Goal: Obtain resource: Download file/media

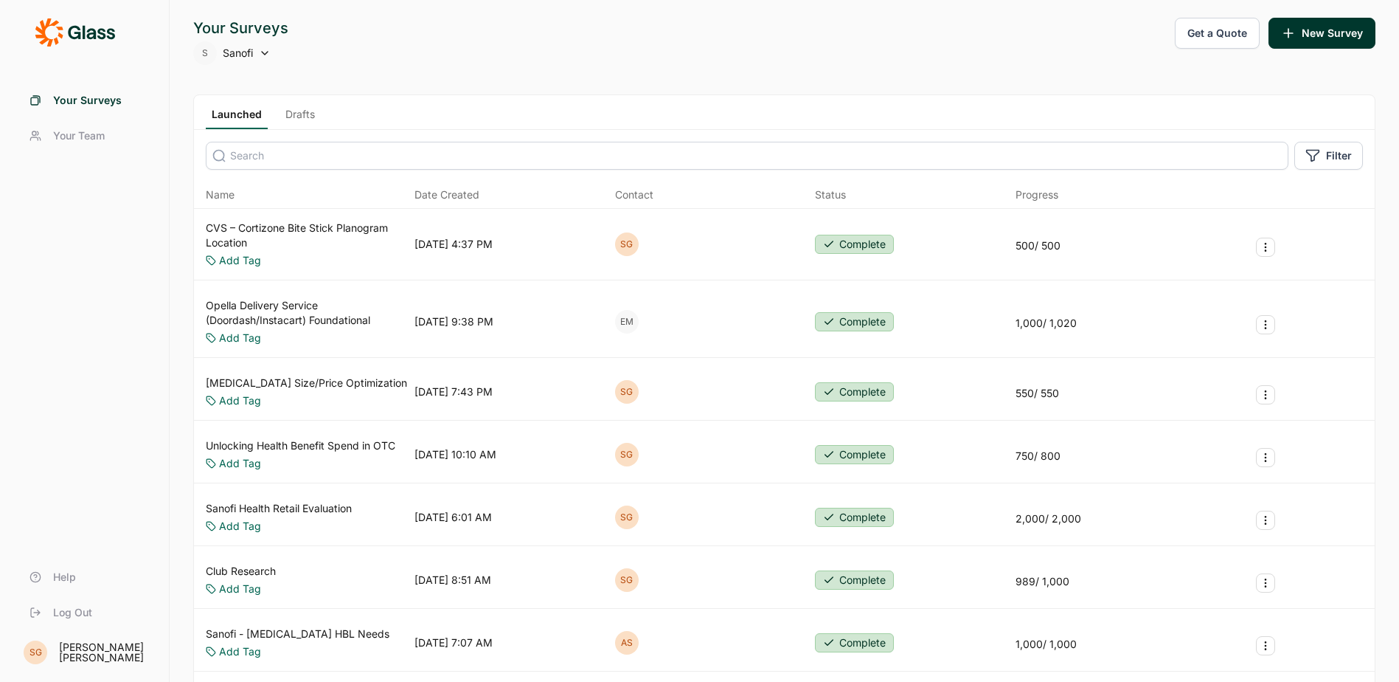
click at [253, 572] on link "Club Research" at bounding box center [241, 571] width 70 height 15
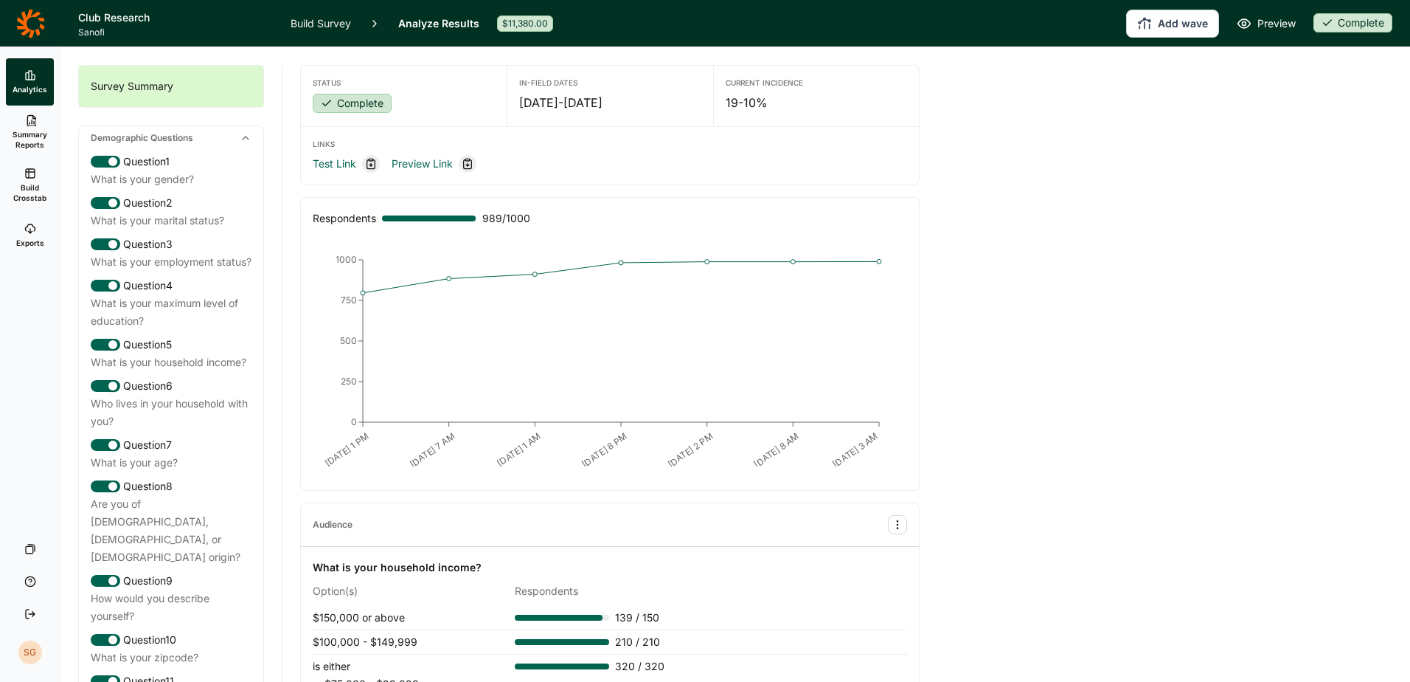
click at [40, 135] on span "Summary Reports" at bounding box center [30, 139] width 36 height 21
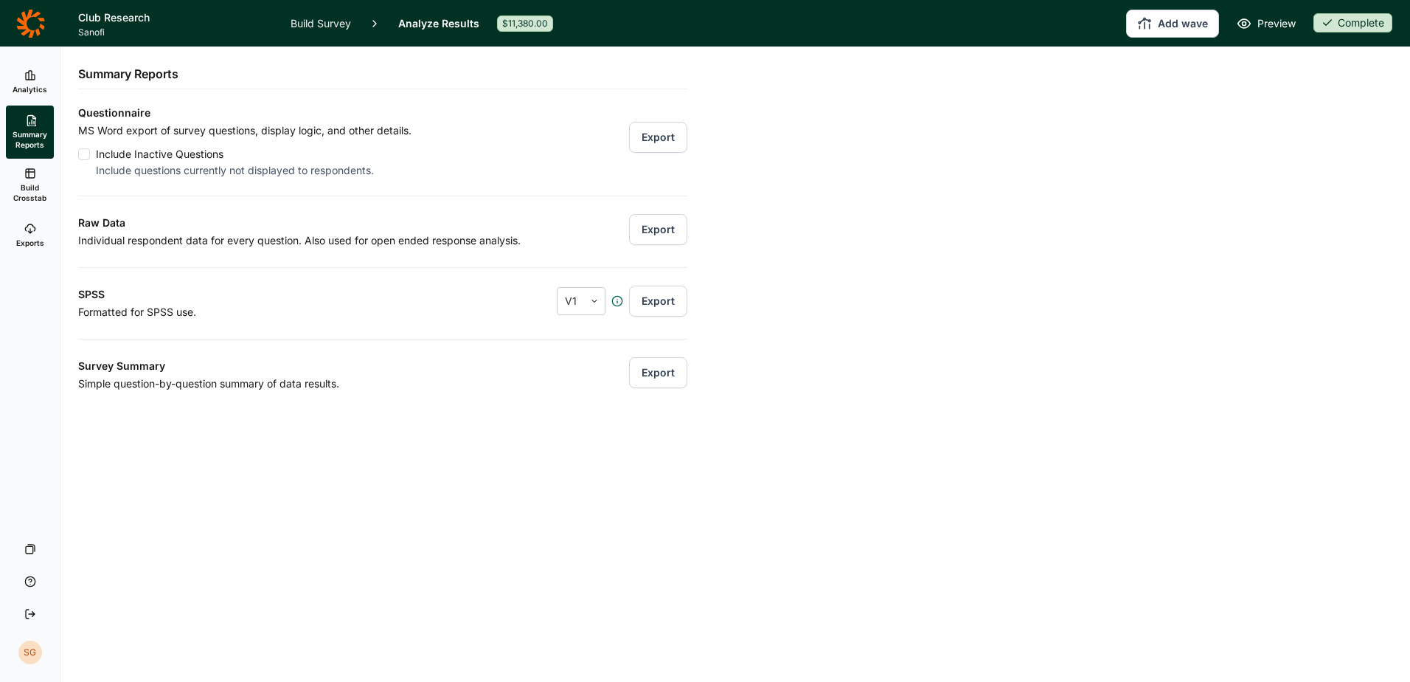
click at [36, 184] on span "Build Crosstab" at bounding box center [30, 192] width 36 height 21
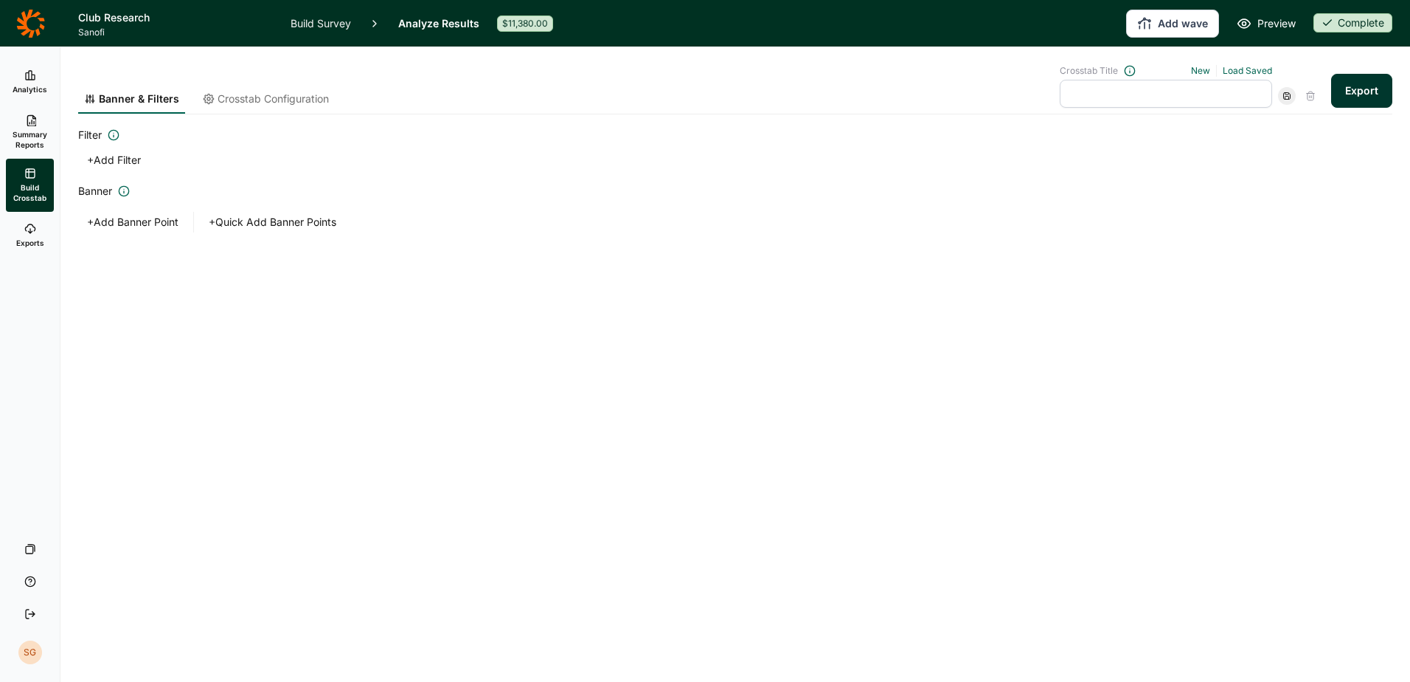
click at [714, 629] on div "Banner & Filters Crosstab Configuration Crosstab Title New Load Saved Export Fi…" at bounding box center [735, 364] width 1350 height 634
click at [278, 105] on span "Crosstab Configuration" at bounding box center [273, 98] width 111 height 15
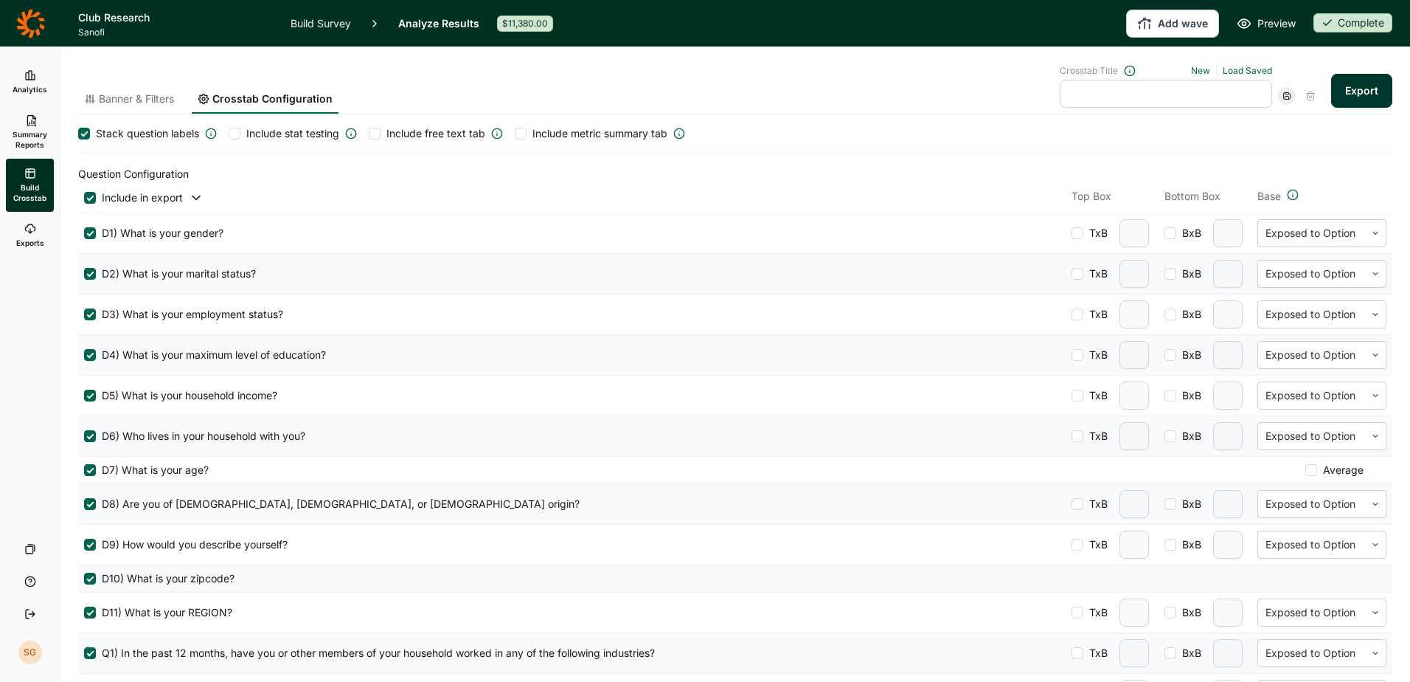
click at [132, 100] on span "Banner & Filters" at bounding box center [136, 98] width 75 height 15
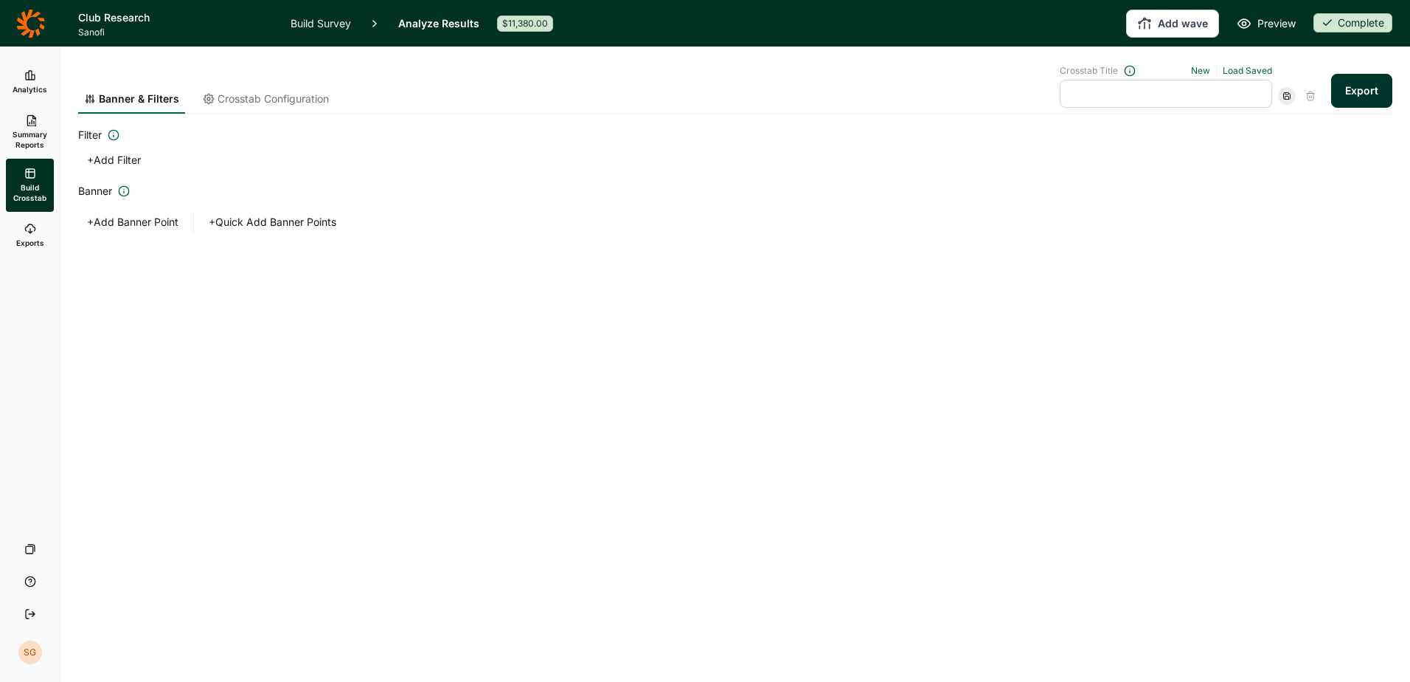
click at [116, 222] on button "+ Add Banner Point" at bounding box center [132, 222] width 109 height 21
click at [205, 274] on div at bounding box center [198, 271] width 176 height 21
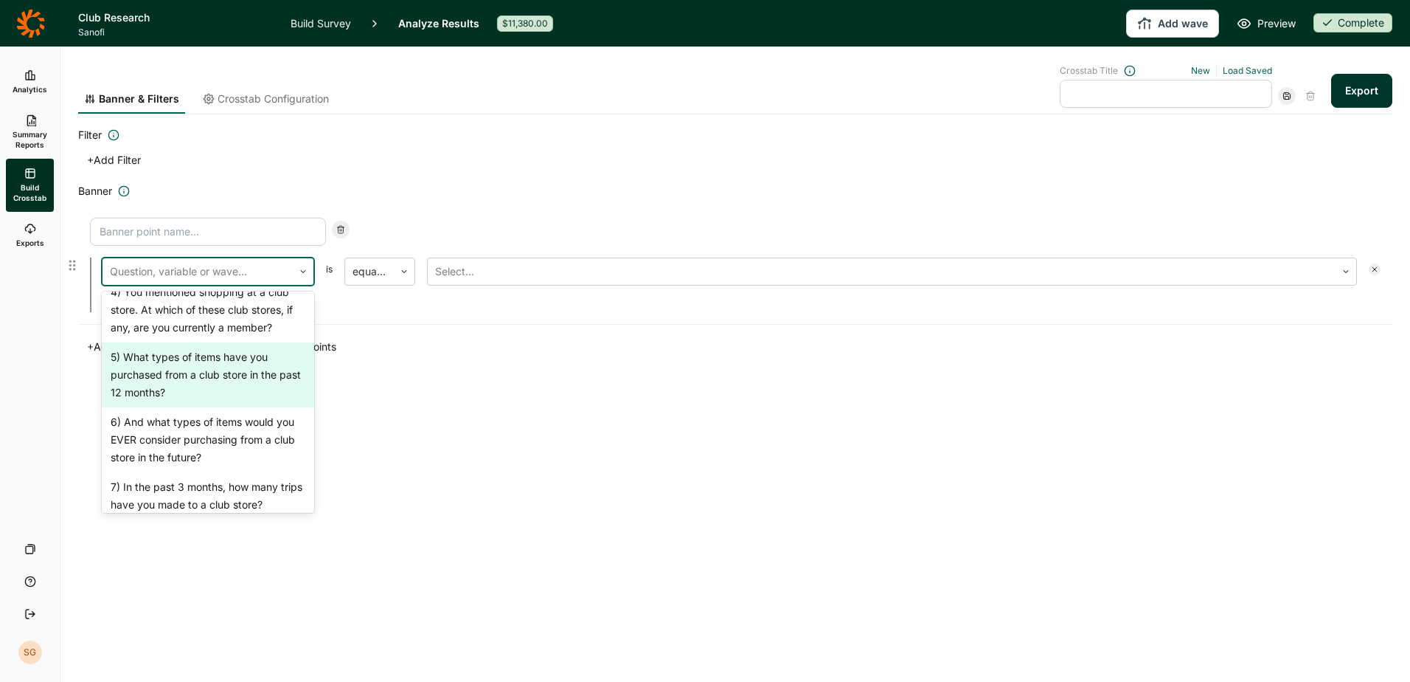
scroll to position [590, 0]
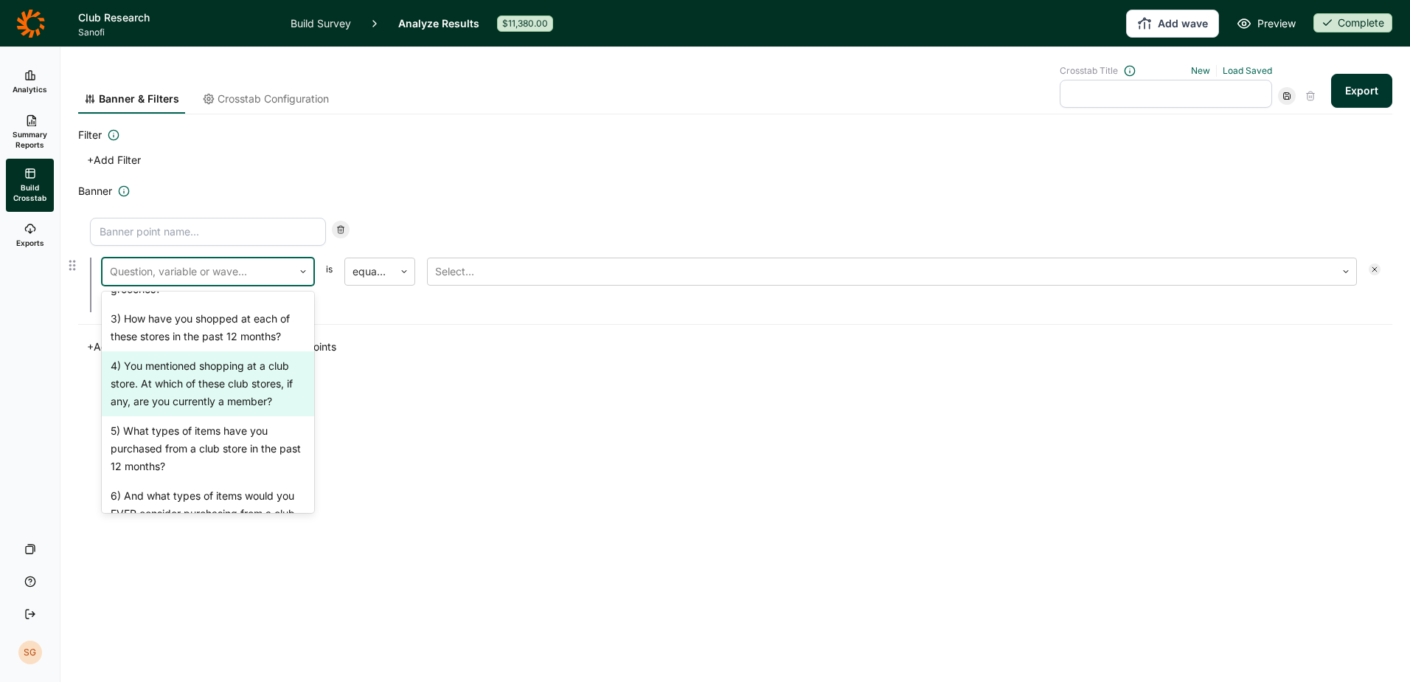
click at [274, 404] on div "4) You mentioned shopping at a club store. At which of these club stores, if an…" at bounding box center [208, 383] width 212 height 65
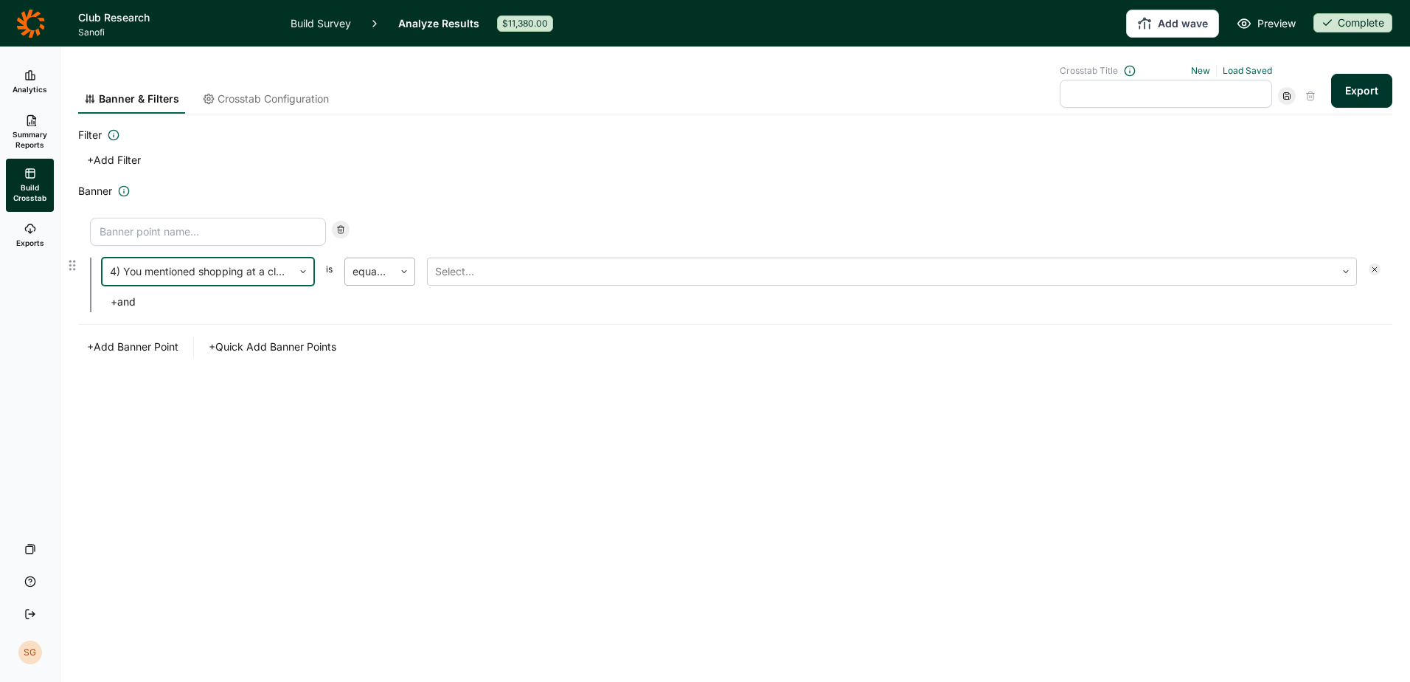
click at [398, 275] on div at bounding box center [404, 271] width 21 height 27
click at [398, 275] on div at bounding box center [404, 271] width 21 height 9
click at [440, 270] on div at bounding box center [881, 271] width 893 height 21
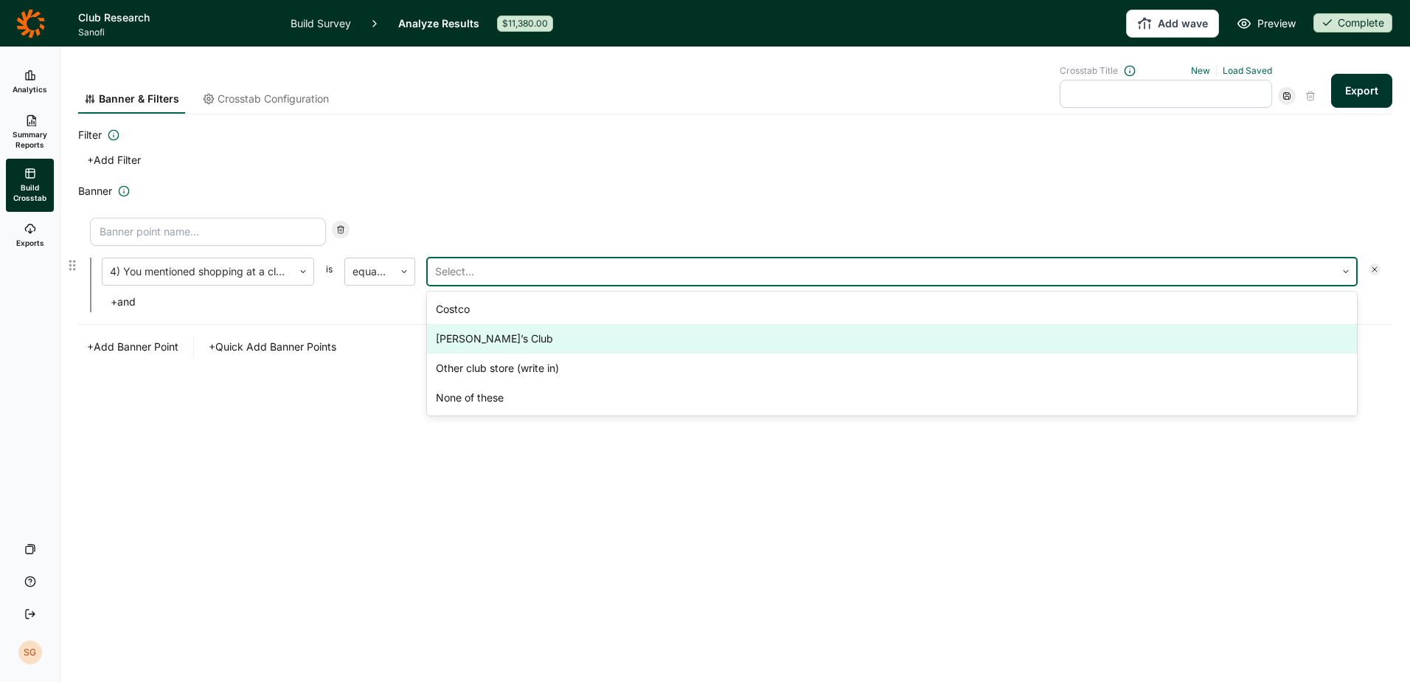
click at [484, 342] on div "[PERSON_NAME]’s Club" at bounding box center [892, 339] width 930 height 30
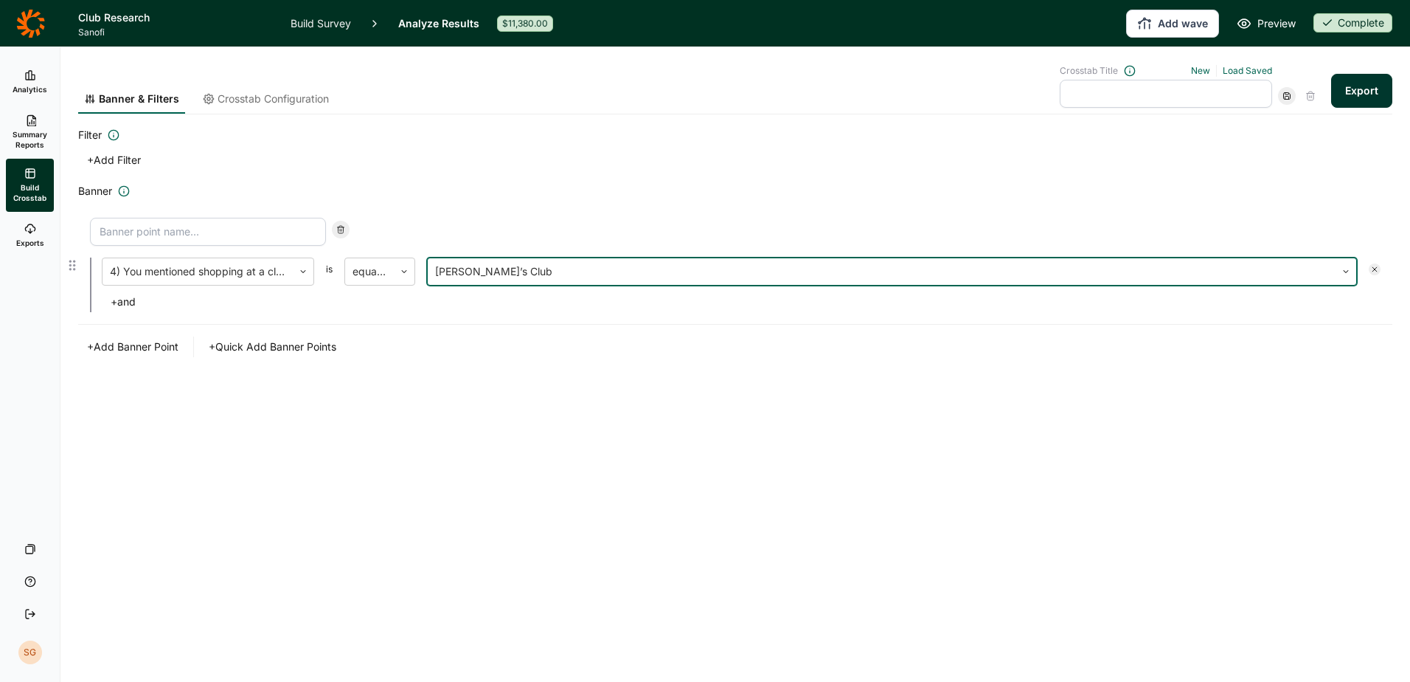
click at [137, 313] on div "4) You mentioned shopping at a club store. At which of these club stores, if an…" at bounding box center [735, 265] width 1314 height 119
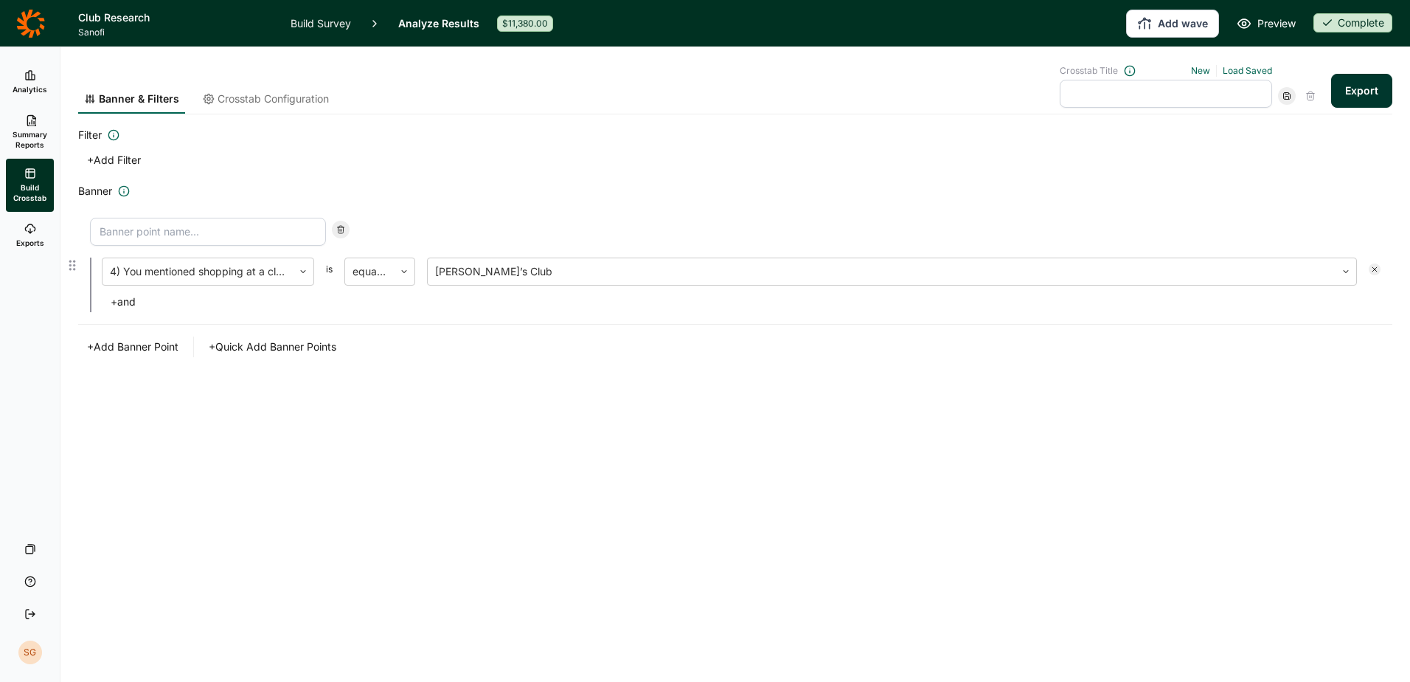
click at [134, 304] on button "+ and" at bounding box center [123, 301] width 43 height 21
click at [287, 333] on div "Question, variable or wave..." at bounding box center [198, 333] width 190 height 27
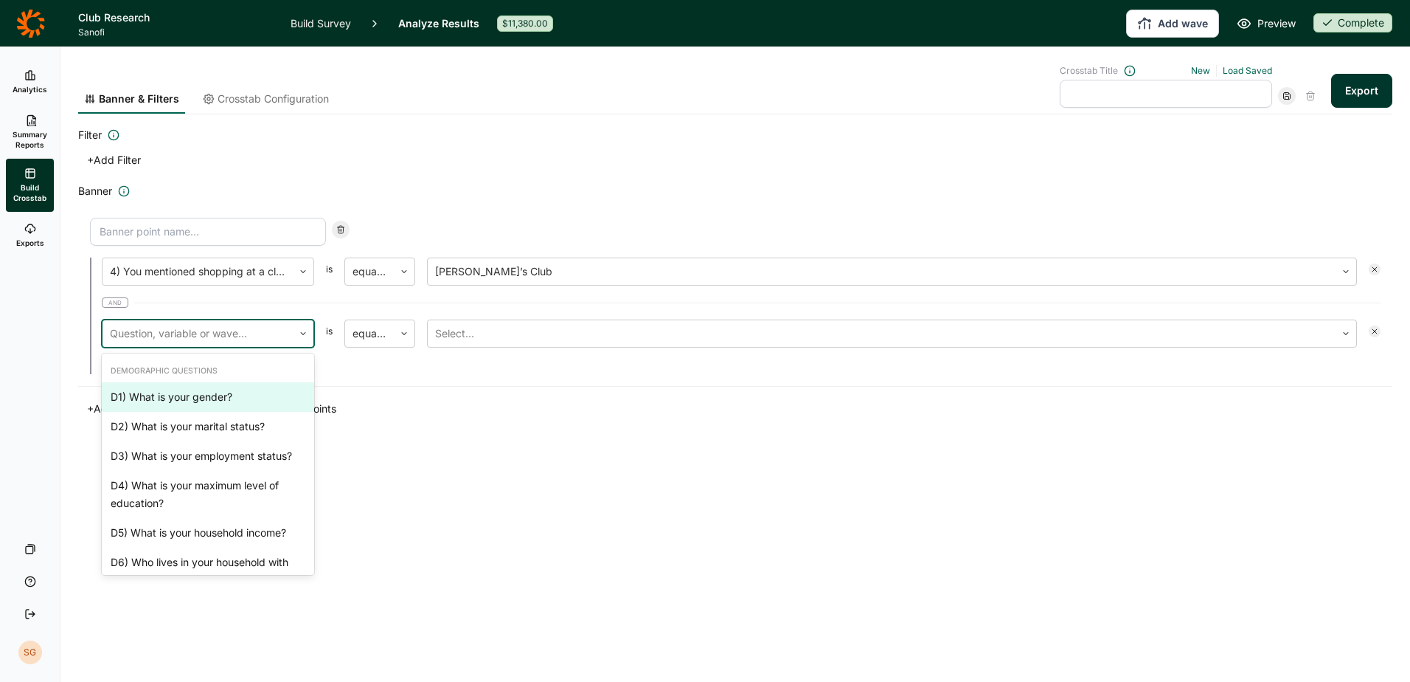
drag, startPoint x: 171, startPoint y: 95, endPoint x: 239, endPoint y: 98, distance: 67.9
click at [171, 95] on span "Banner & Filters" at bounding box center [139, 98] width 80 height 15
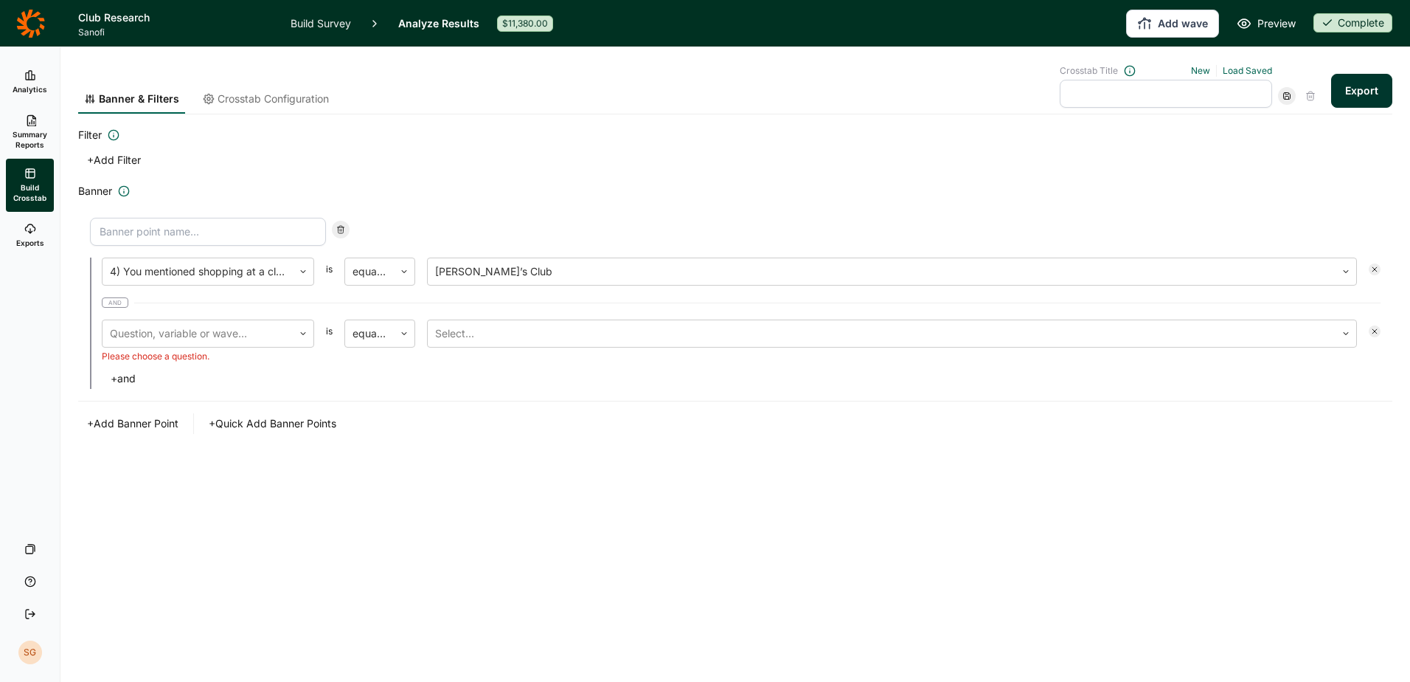
click at [239, 98] on span "Crosstab Configuration" at bounding box center [273, 98] width 111 height 15
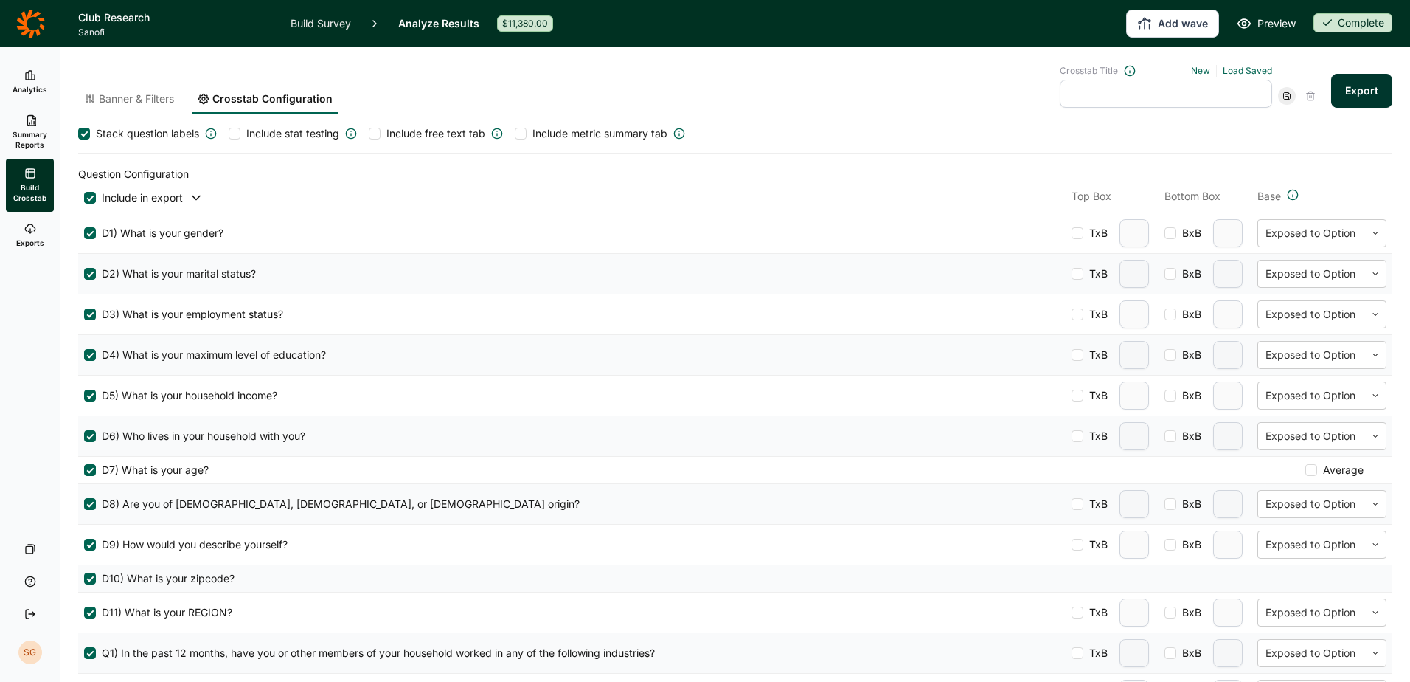
click at [27, 93] on span "Analytics" at bounding box center [30, 89] width 35 height 10
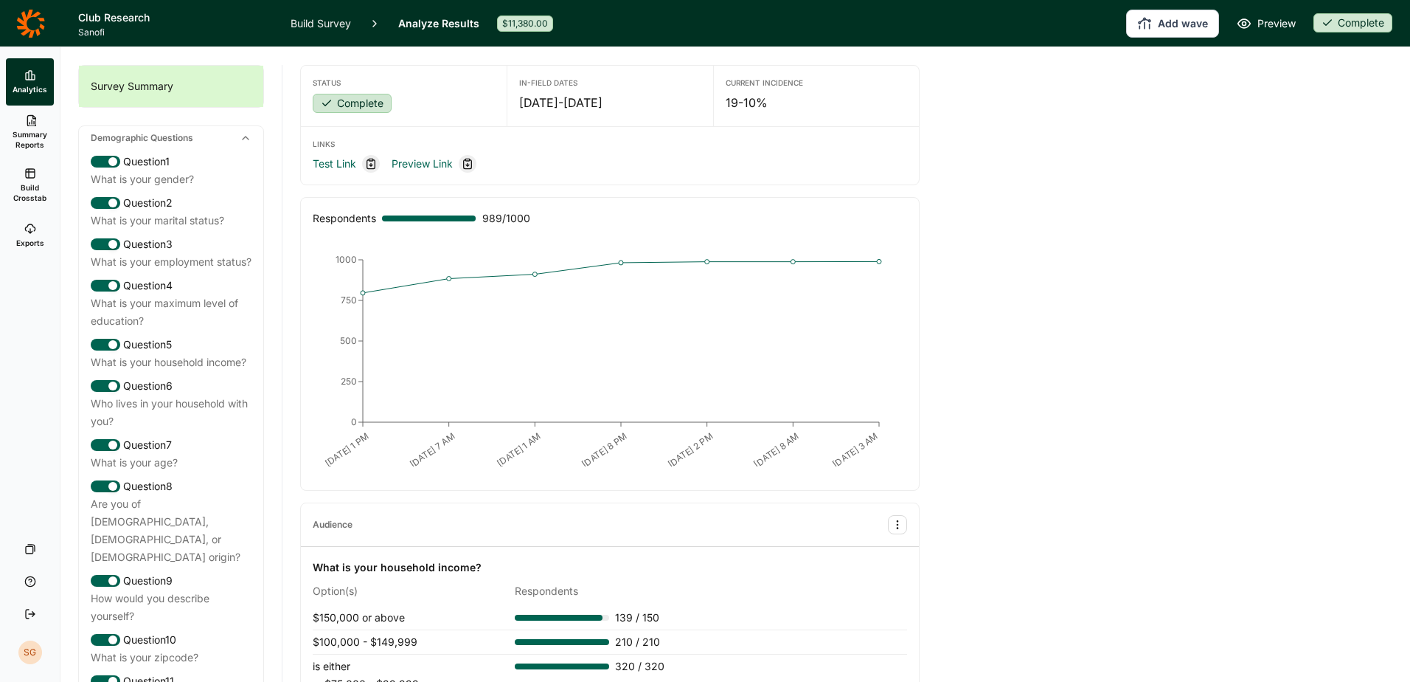
click at [41, 246] on span "Exports" at bounding box center [30, 243] width 28 height 10
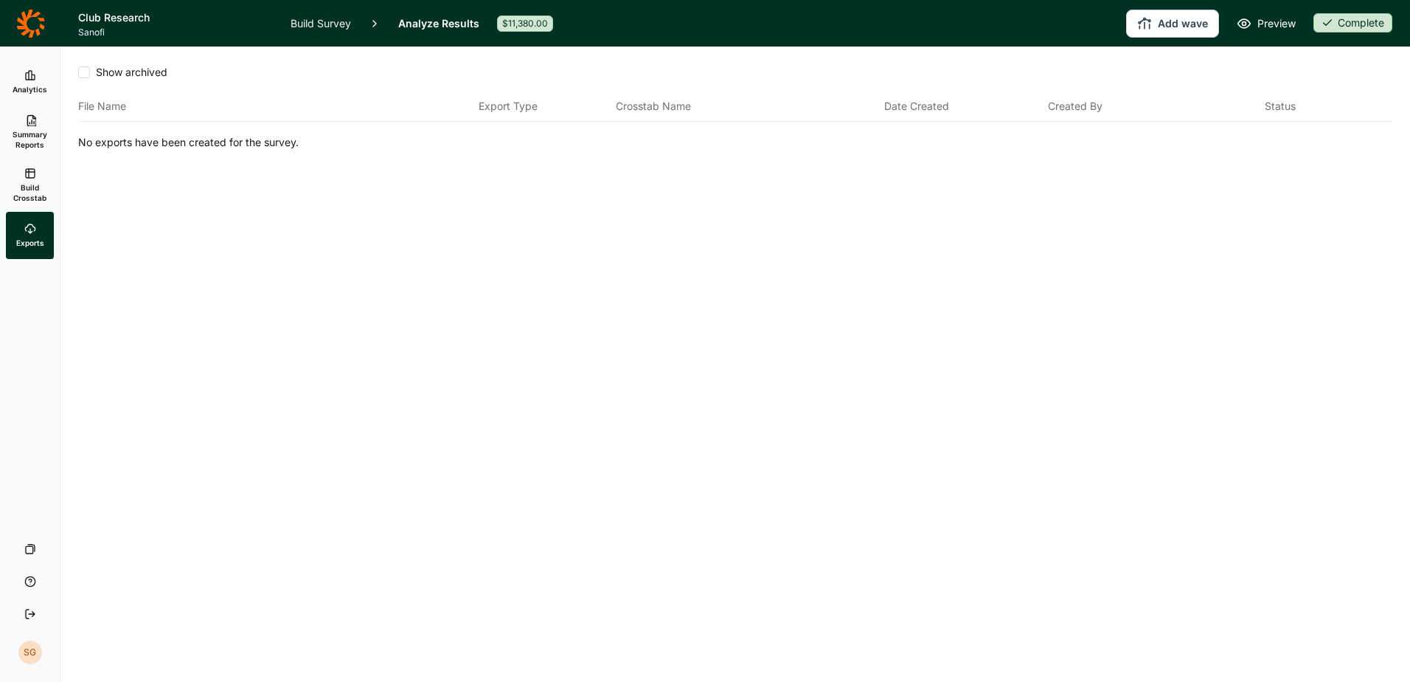
click at [29, 80] on icon at bounding box center [30, 75] width 12 height 12
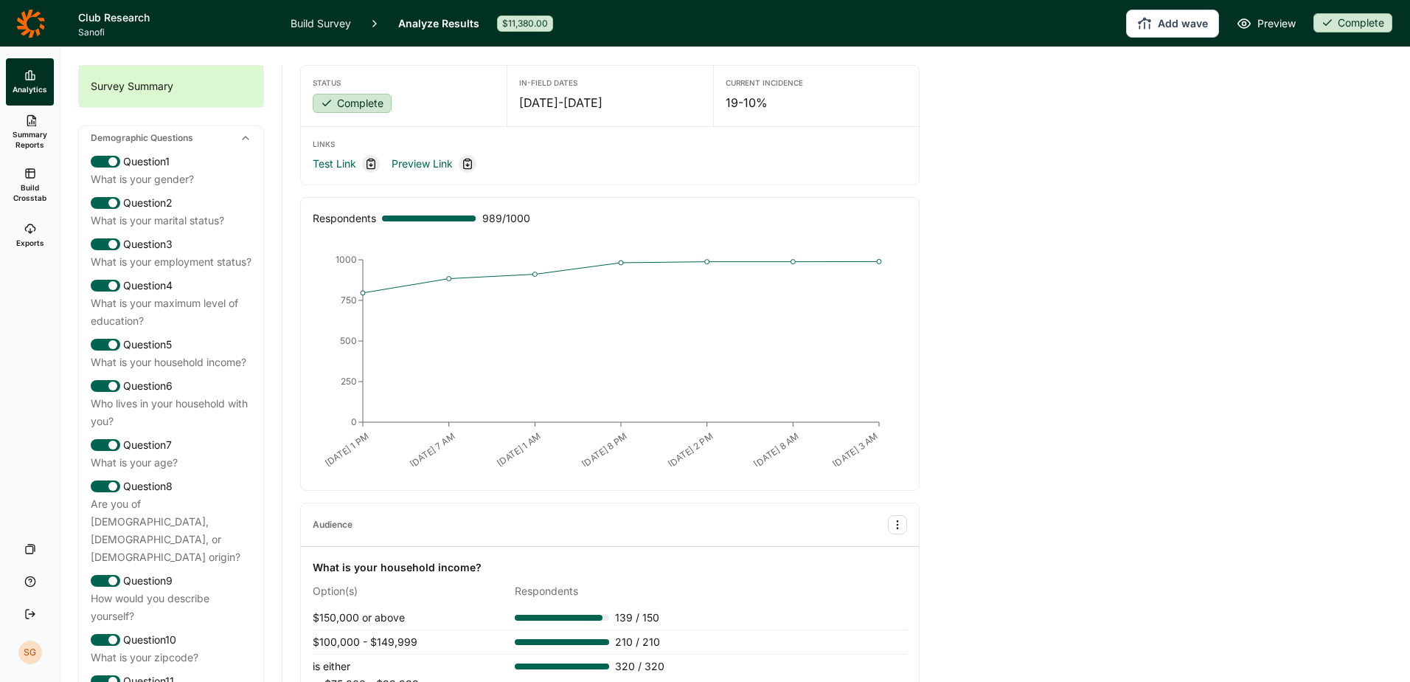
click at [40, 125] on link "Summary Reports" at bounding box center [30, 131] width 48 height 53
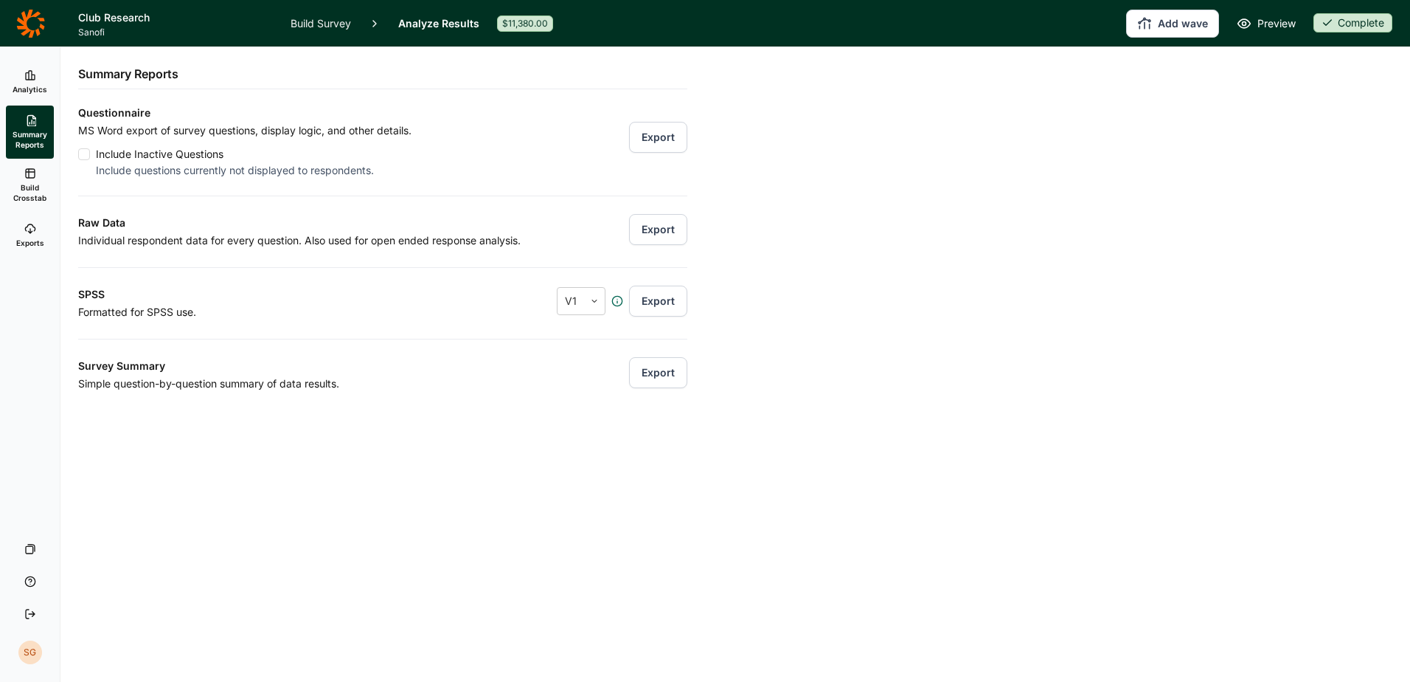
click at [33, 181] on link "Build Crosstab" at bounding box center [30, 185] width 48 height 53
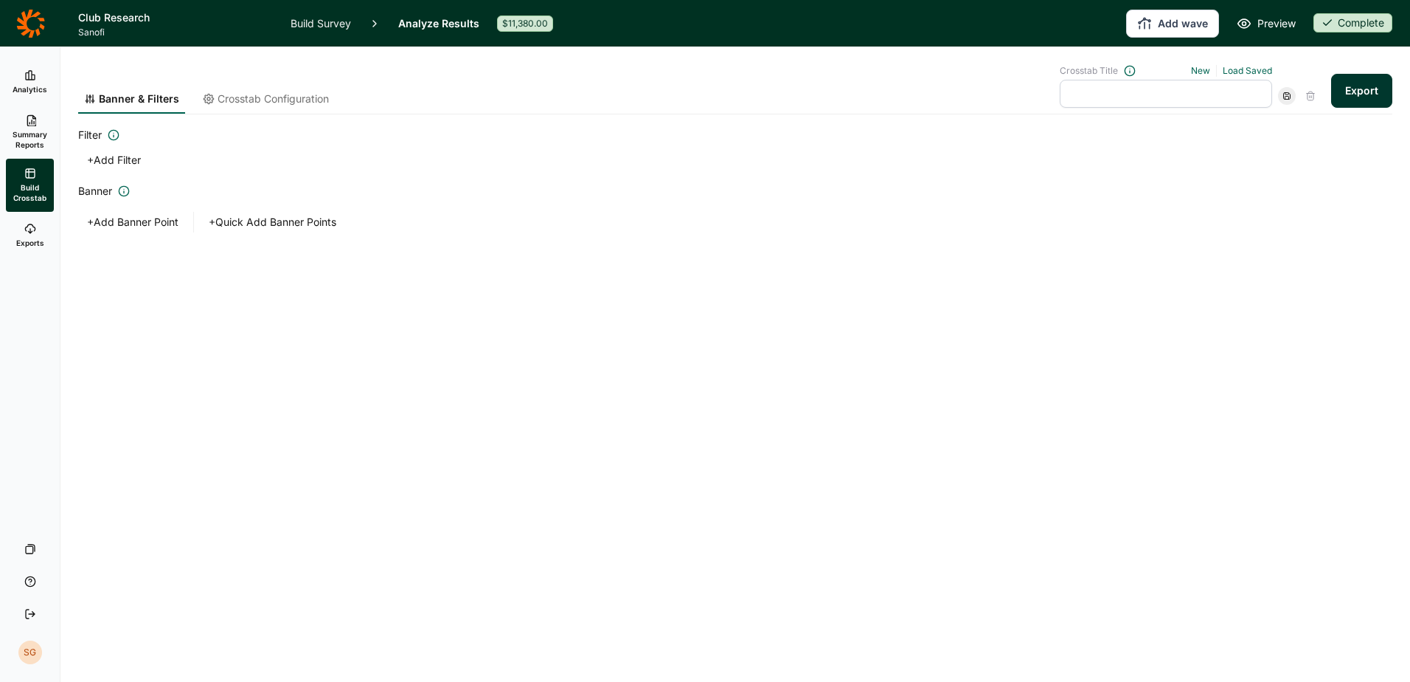
click at [1191, 98] on input "text" at bounding box center [1166, 94] width 212 height 28
click at [144, 227] on button "+ Add Banner Point" at bounding box center [132, 222] width 109 height 21
click at [239, 239] on input at bounding box center [208, 232] width 236 height 28
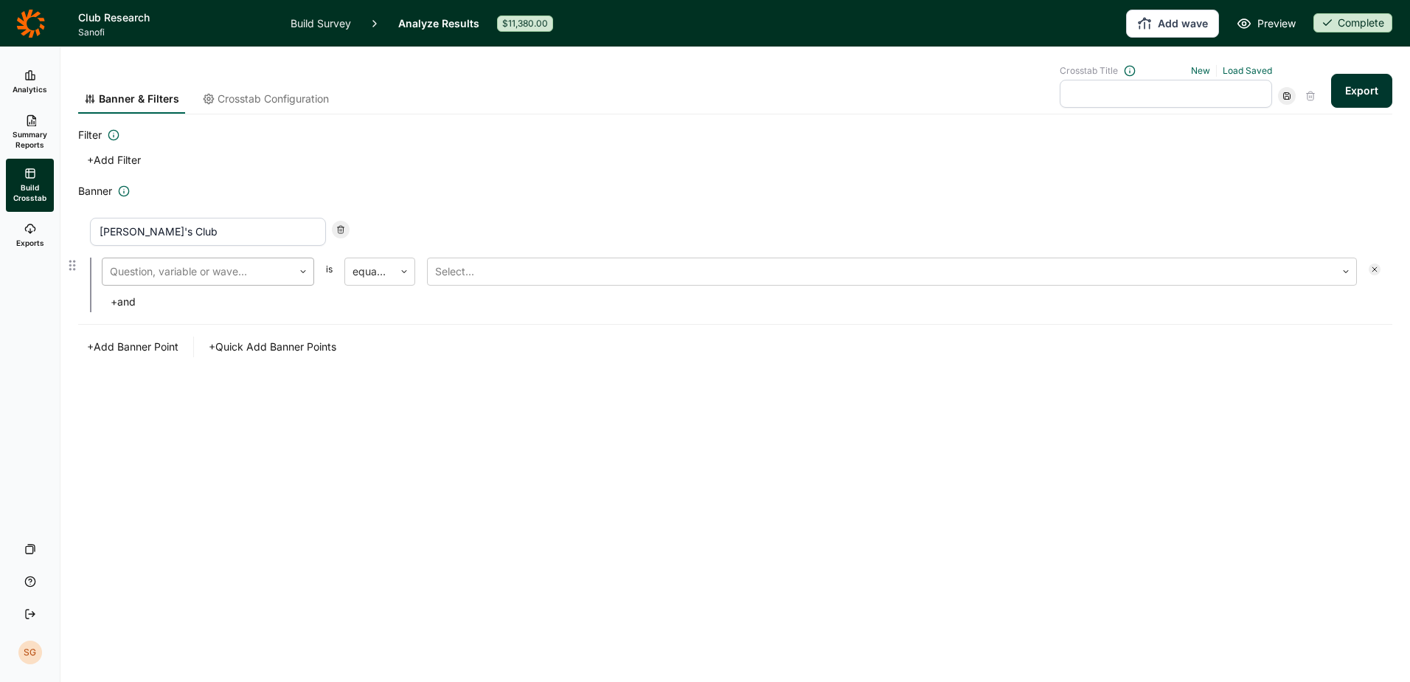
type input "[PERSON_NAME]'s Club"
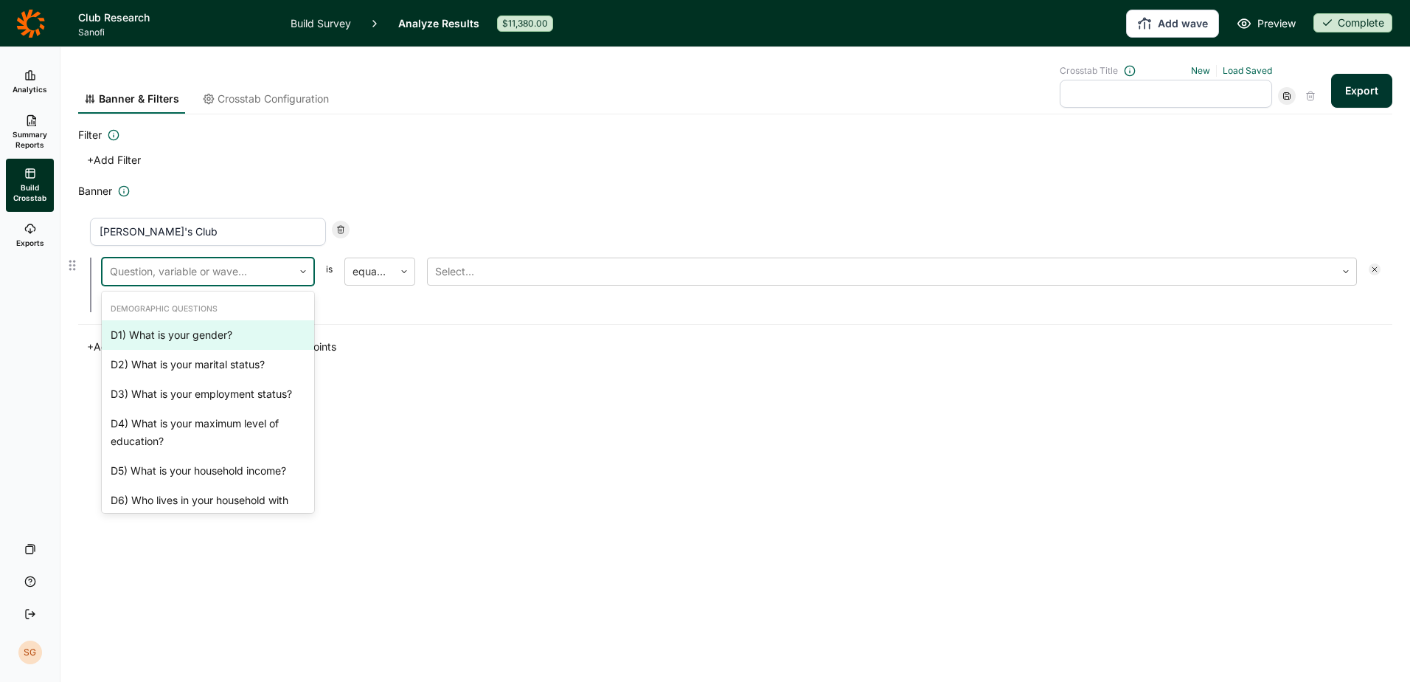
click at [260, 267] on div at bounding box center [198, 271] width 176 height 21
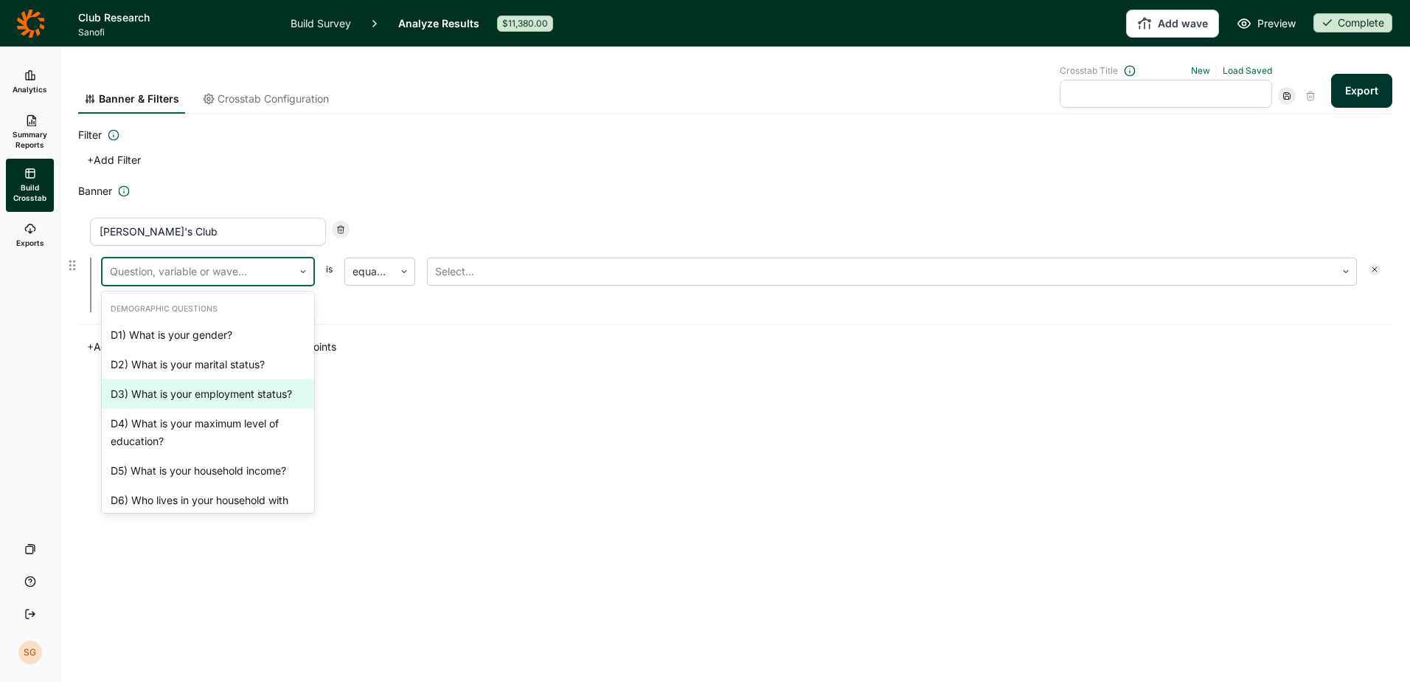
scroll to position [369, 0]
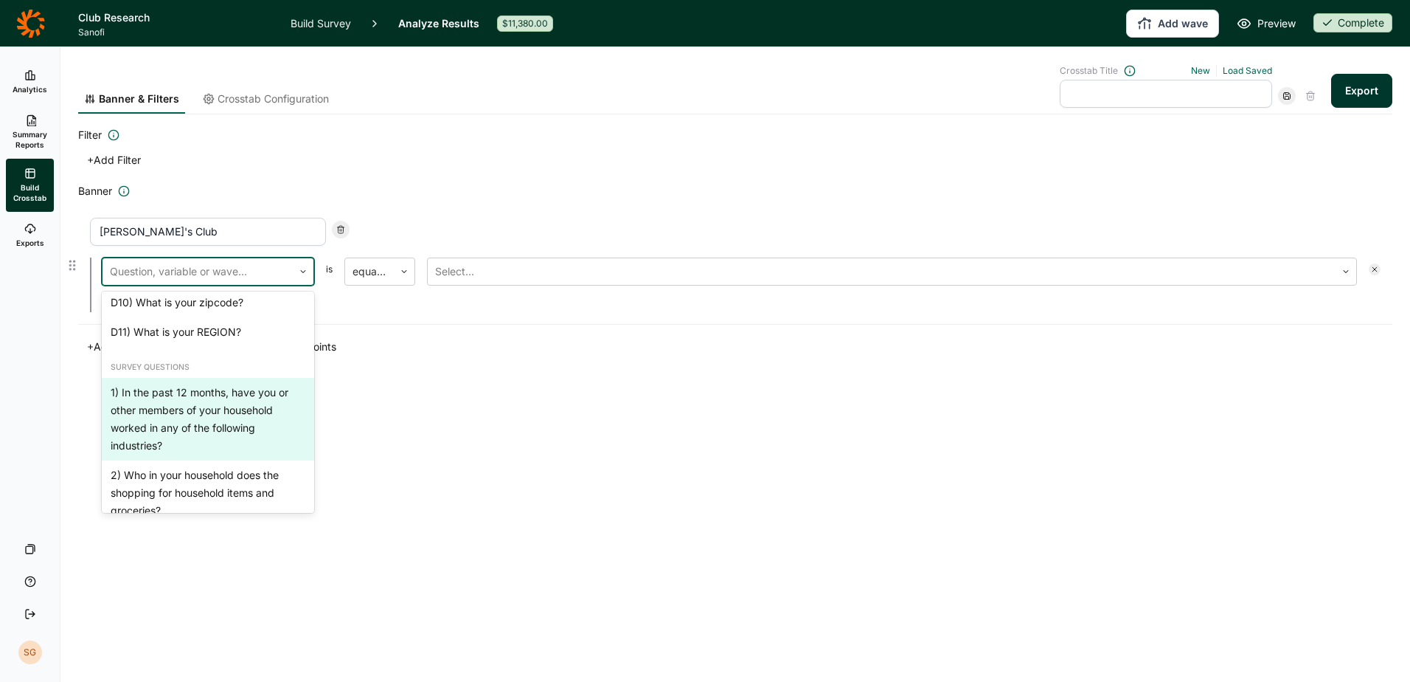
type input "4"
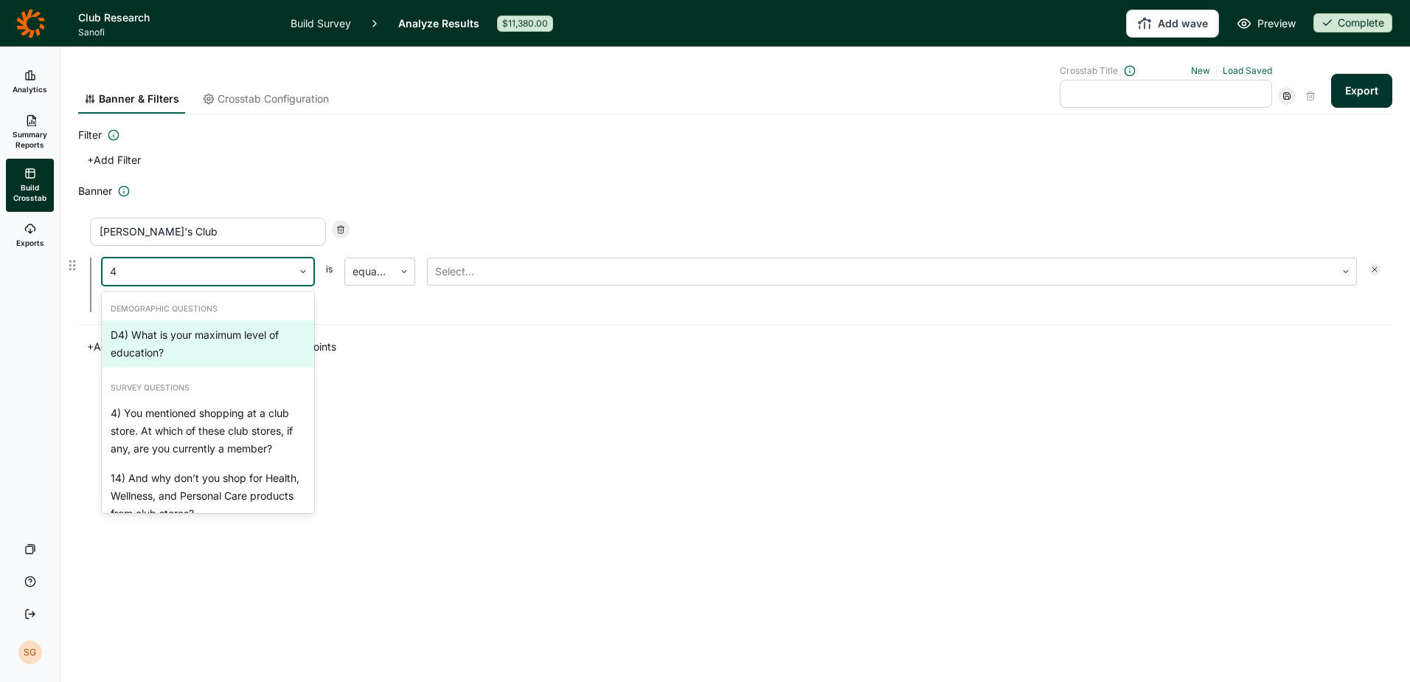
scroll to position [44, 0]
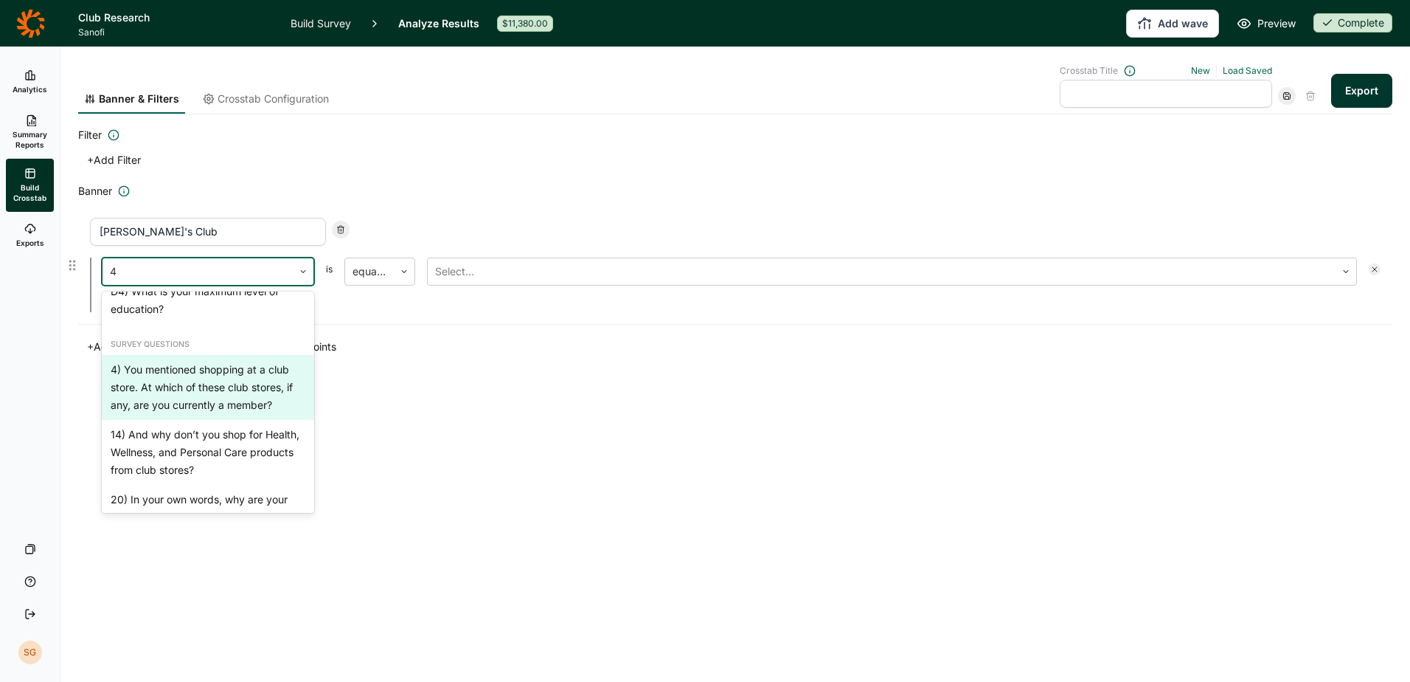
click at [252, 402] on div "4) You mentioned shopping at a club store. At which of these club stores, if an…" at bounding box center [208, 387] width 212 height 65
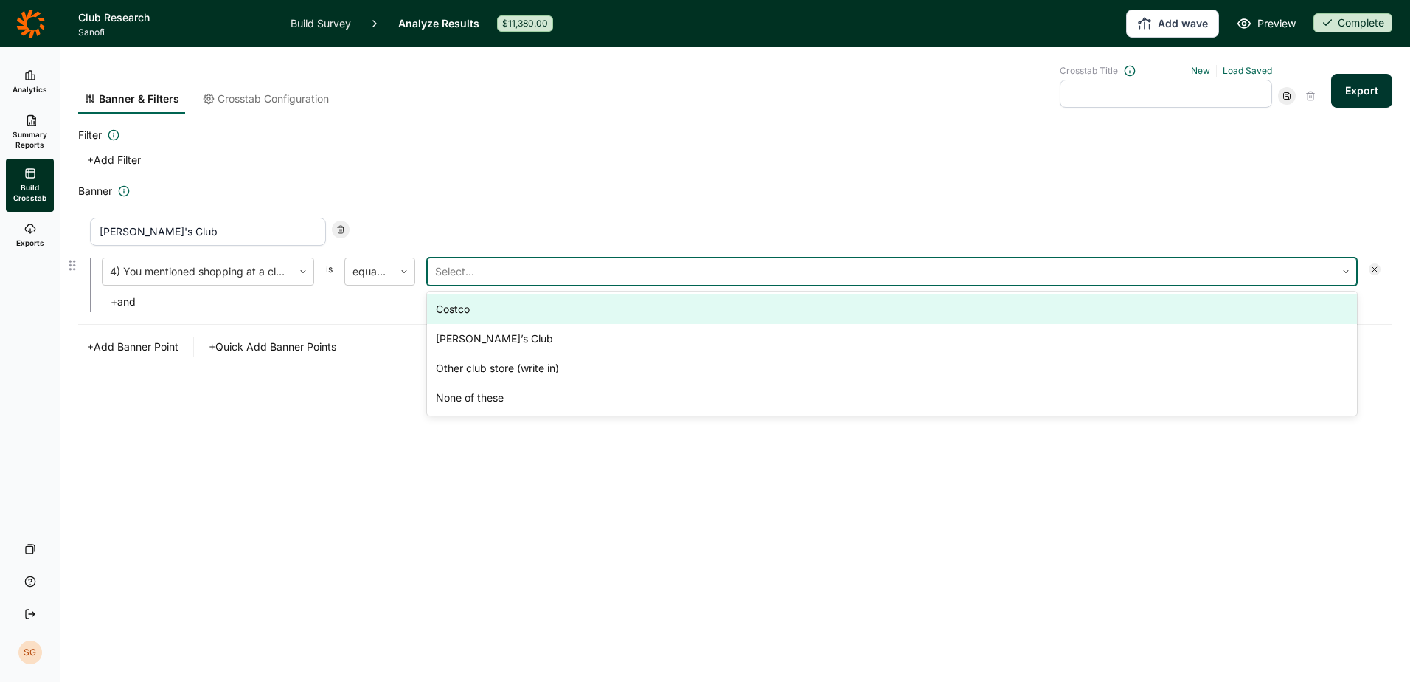
click at [537, 269] on div at bounding box center [881, 271] width 893 height 21
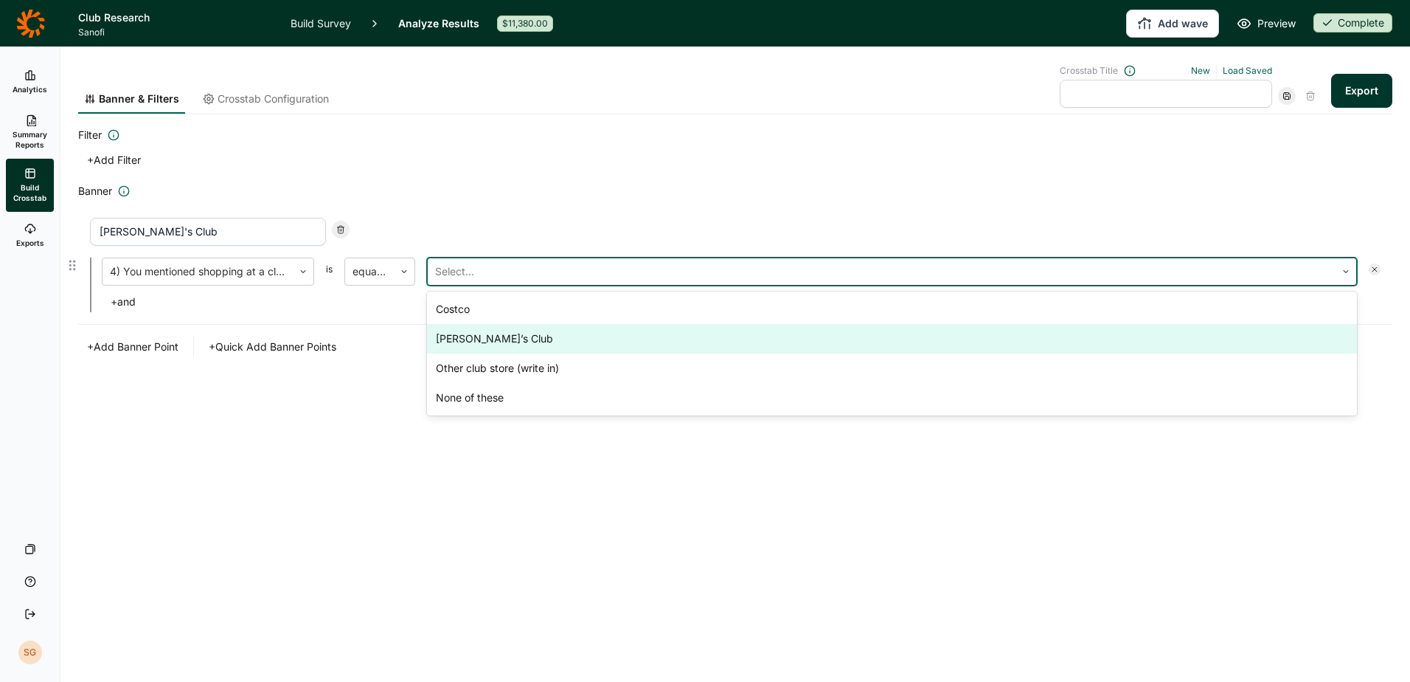
click at [511, 339] on div "[PERSON_NAME]’s Club" at bounding box center [892, 339] width 930 height 30
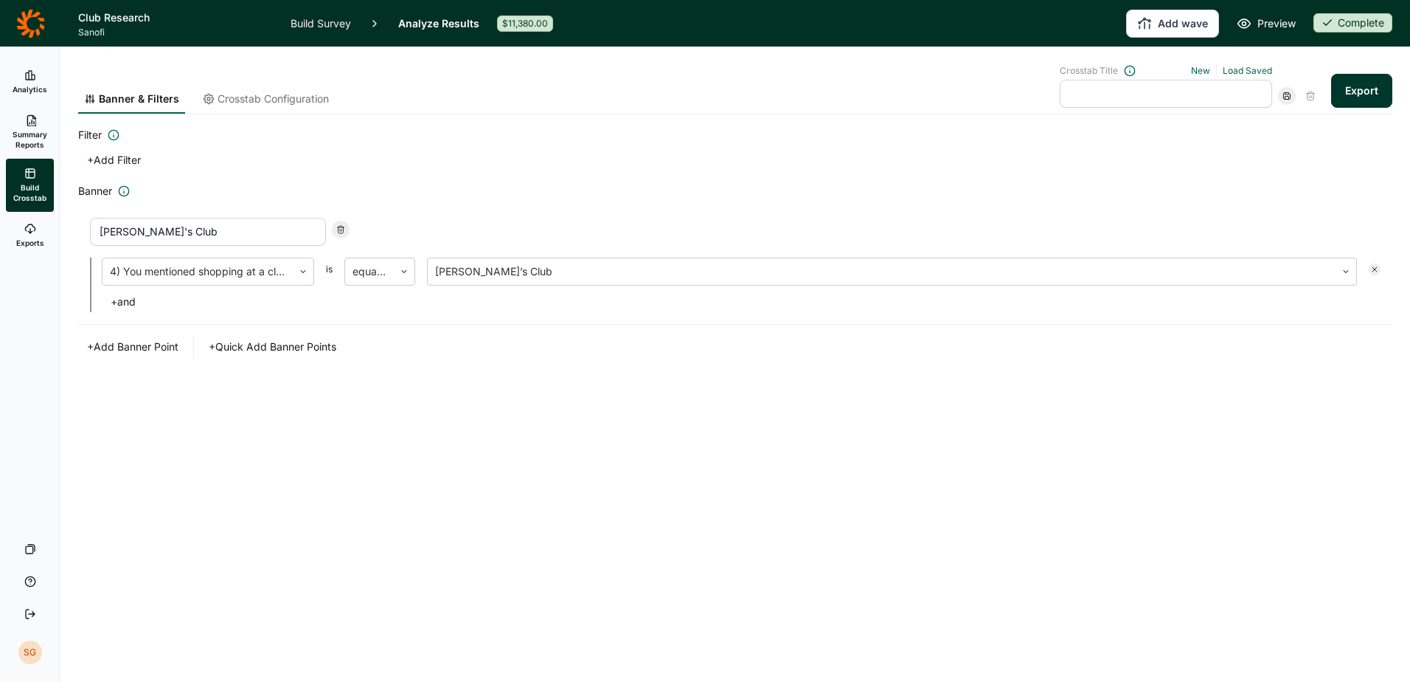
click at [142, 347] on button "+ Add Banner Point" at bounding box center [132, 346] width 109 height 21
click at [136, 341] on input at bounding box center [208, 350] width 236 height 28
type input "Costco"
click at [151, 377] on div "Question, variable or wave..." at bounding box center [198, 390] width 190 height 27
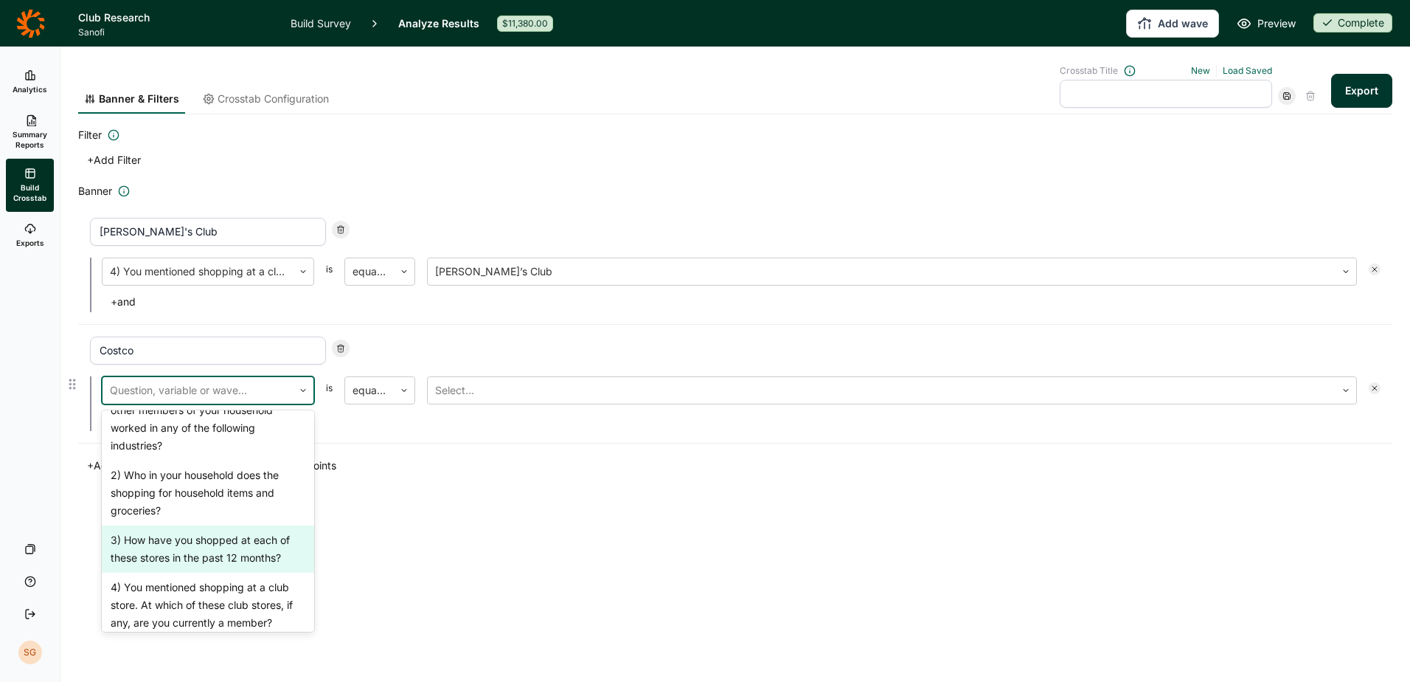
scroll to position [516, 0]
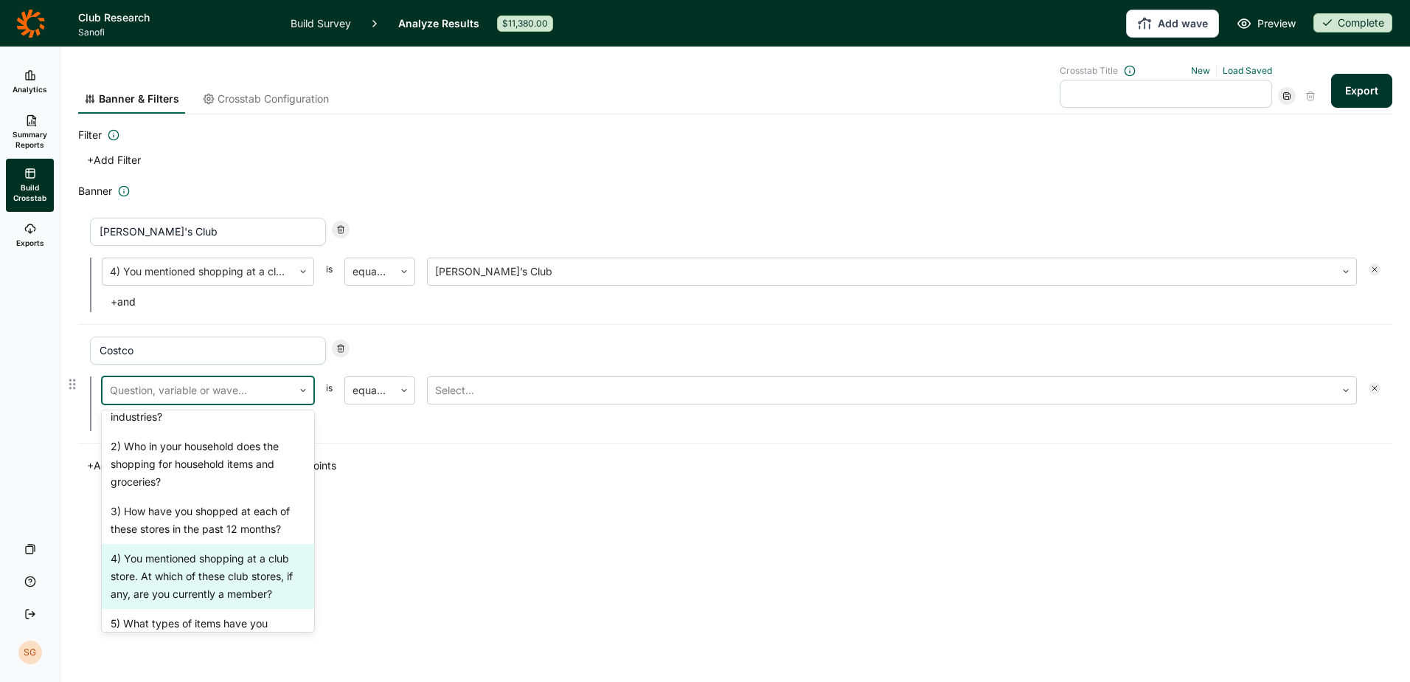
click at [165, 586] on div "4) You mentioned shopping at a club store. At which of these club stores, if an…" at bounding box center [208, 576] width 212 height 65
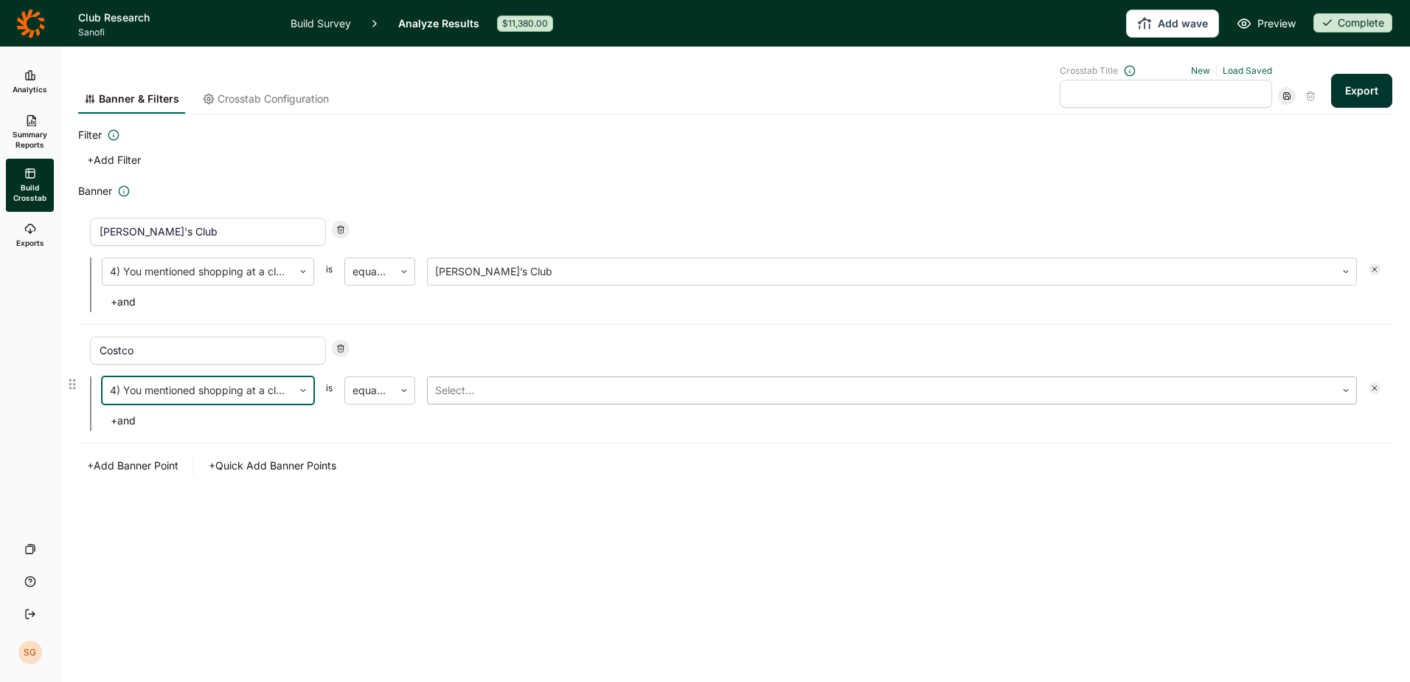
click at [567, 389] on div at bounding box center [881, 390] width 893 height 21
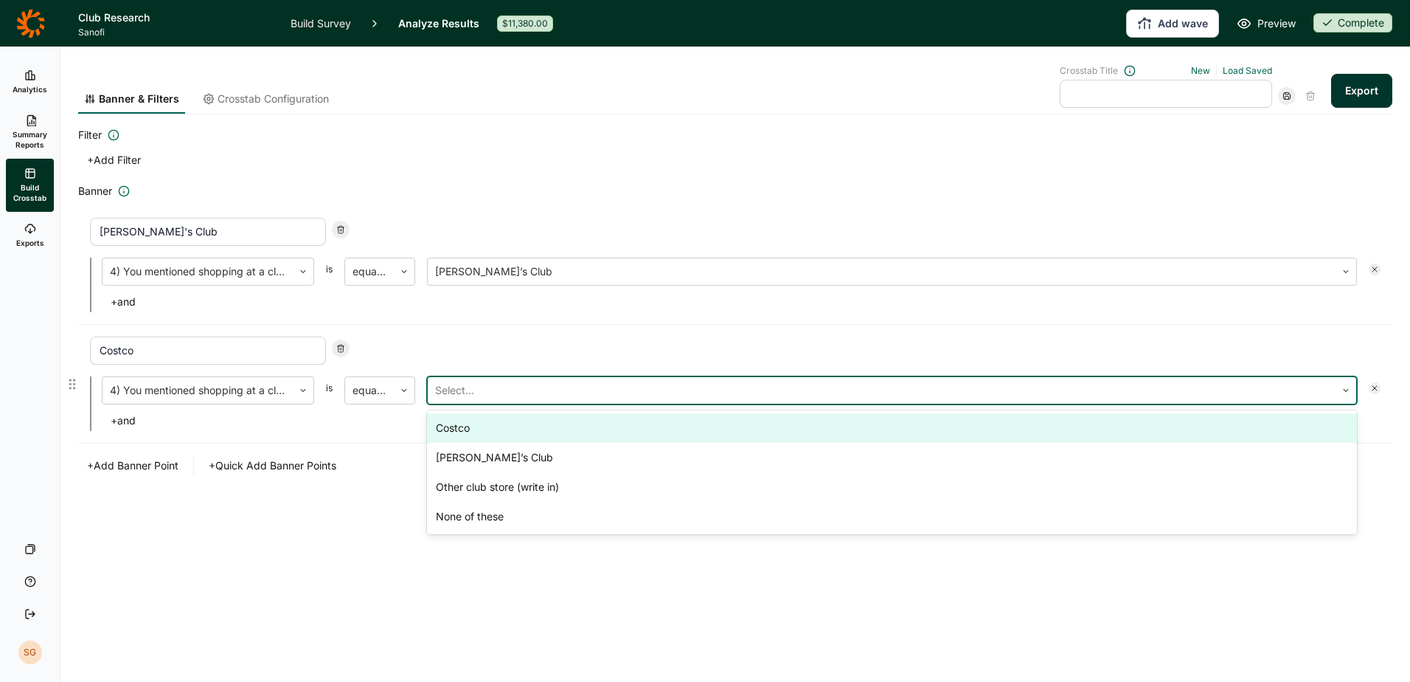
click at [550, 441] on div "Costco" at bounding box center [892, 428] width 930 height 30
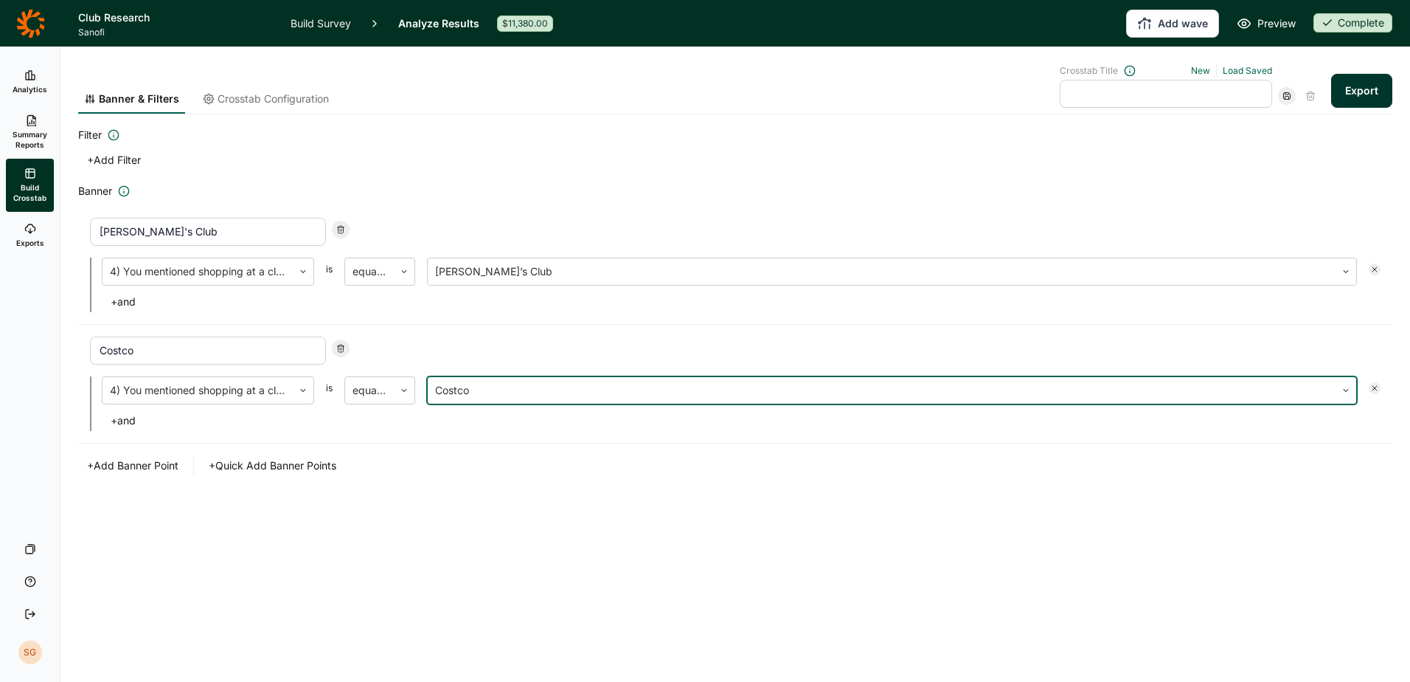
click at [1230, 93] on input "text" at bounding box center [1166, 94] width 212 height 28
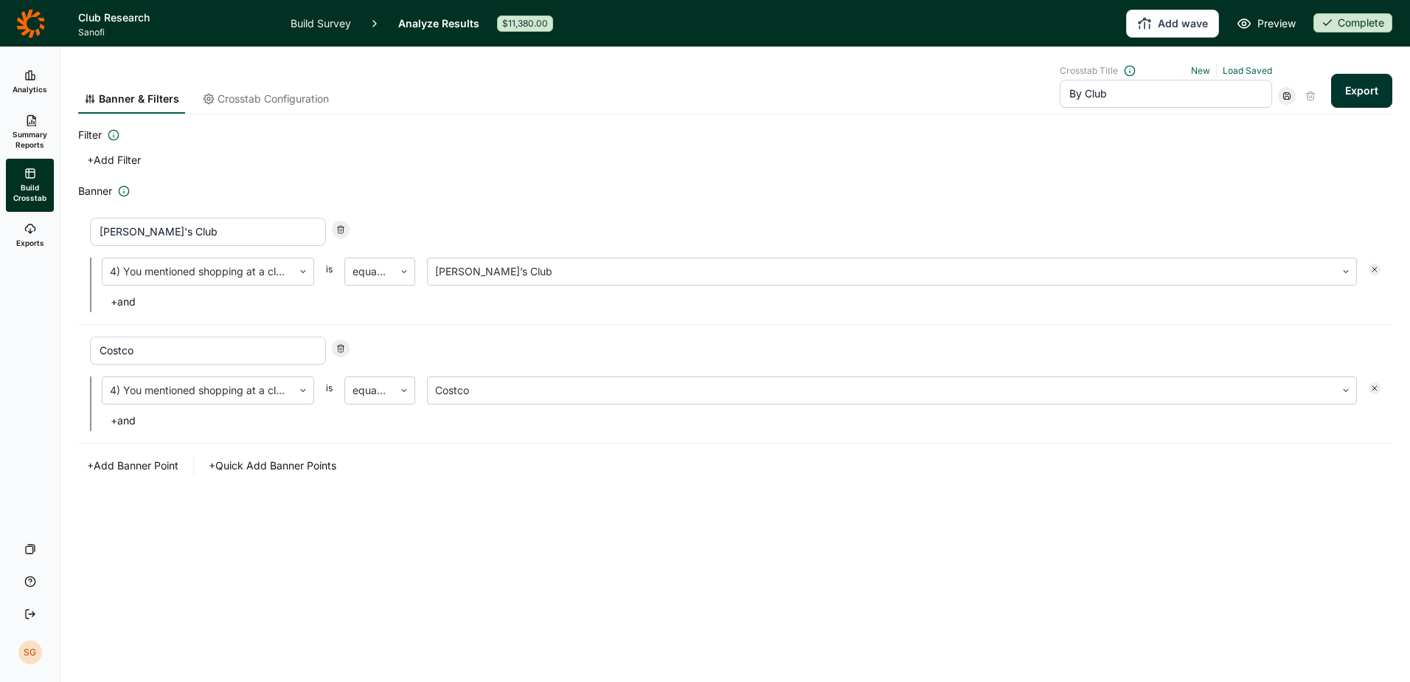
type input "By Club"
click at [1367, 94] on button "Export" at bounding box center [1361, 91] width 61 height 34
click at [1163, 550] on div "Banner & Filters Crosstab Configuration Crosstab Title New Load Saved By Club E…" at bounding box center [735, 364] width 1350 height 634
click at [1362, 91] on button "Export" at bounding box center [1361, 91] width 61 height 34
click at [1241, 642] on link "download your file here" at bounding box center [1275, 640] width 116 height 12
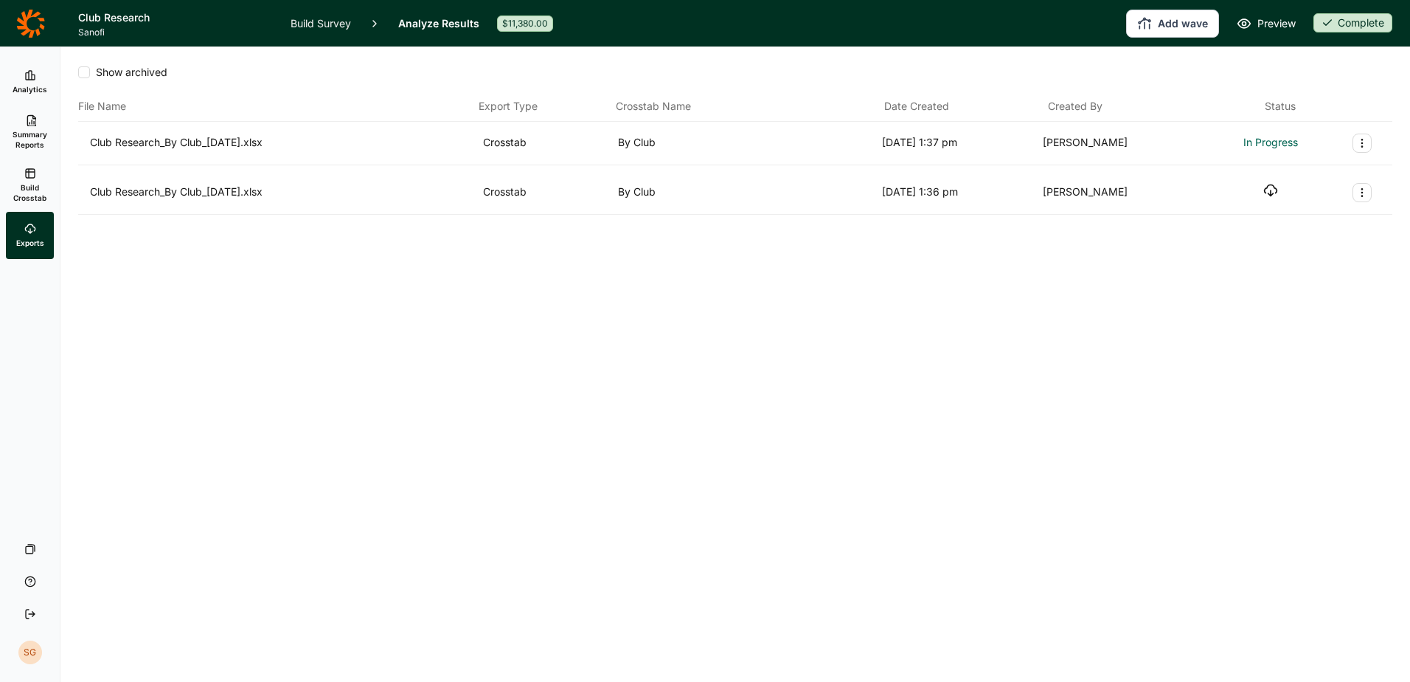
click at [1273, 193] on icon "button" at bounding box center [1271, 190] width 15 height 15
